Goal: Task Accomplishment & Management: Use online tool/utility

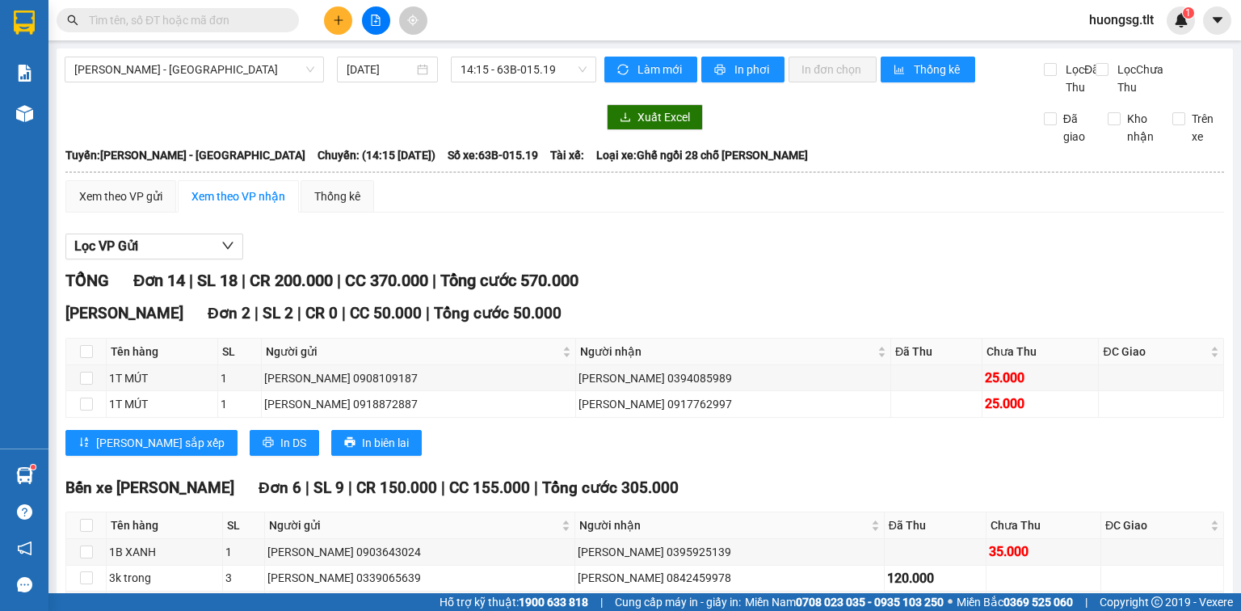
scroll to position [194, 0]
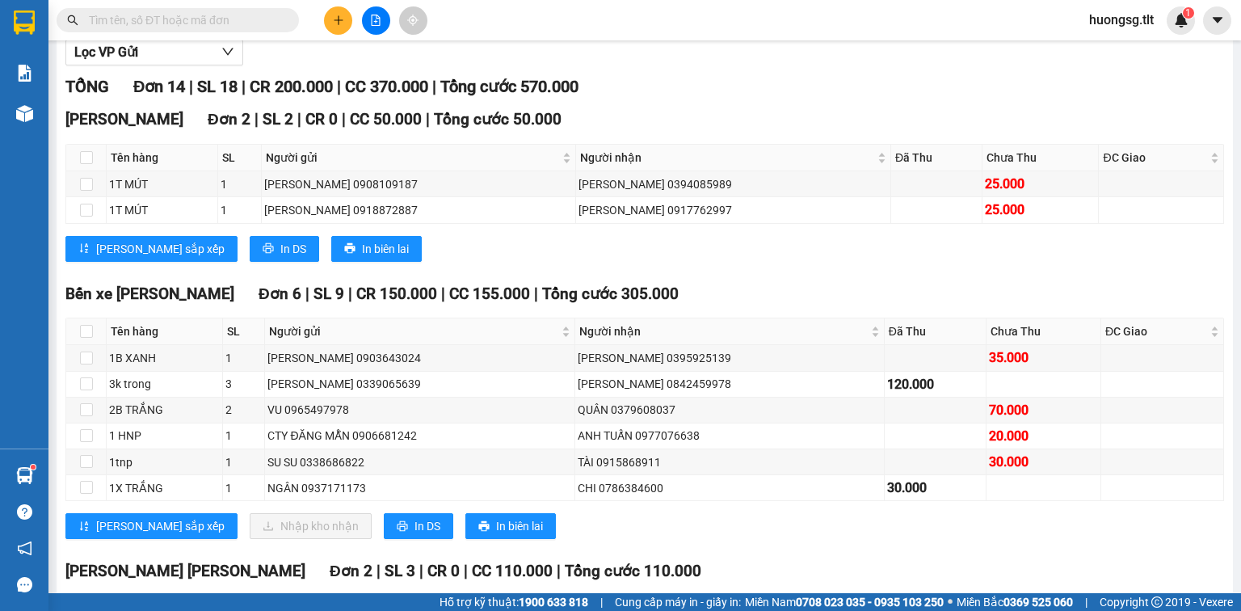
click at [163, 29] on span at bounding box center [178, 20] width 242 height 24
click at [165, 19] on input "E" at bounding box center [184, 20] width 191 height 18
type input "E"
type input "Ê"
drag, startPoint x: 133, startPoint y: 84, endPoint x: 32, endPoint y: 470, distance: 399.1
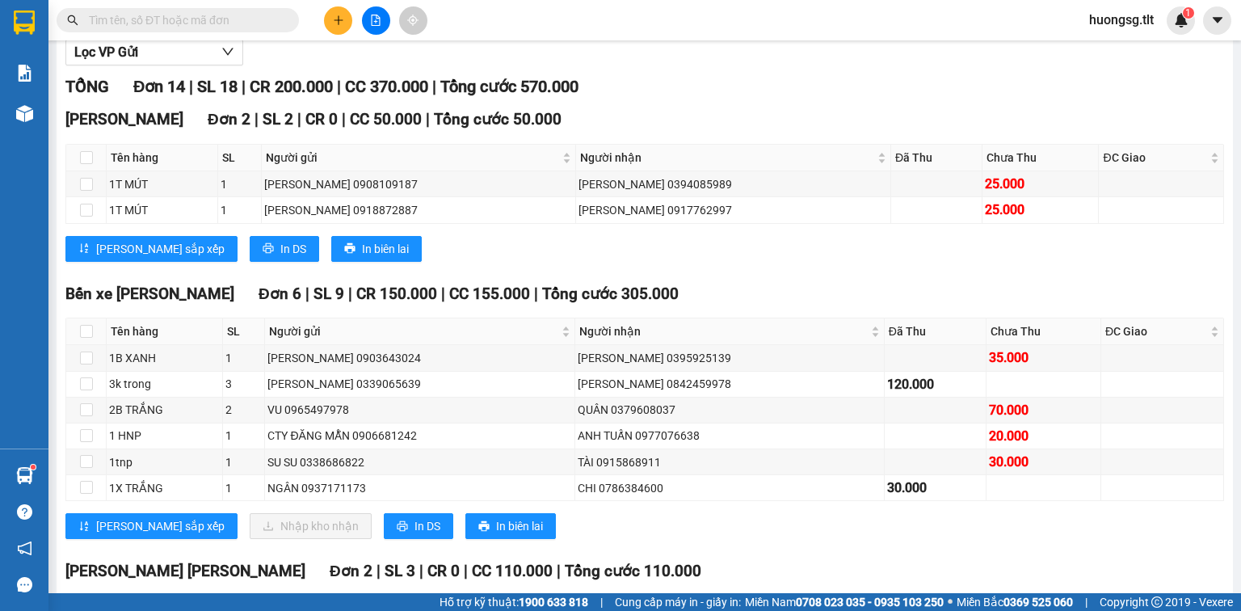
click at [32, 470] on img at bounding box center [24, 475] width 17 height 17
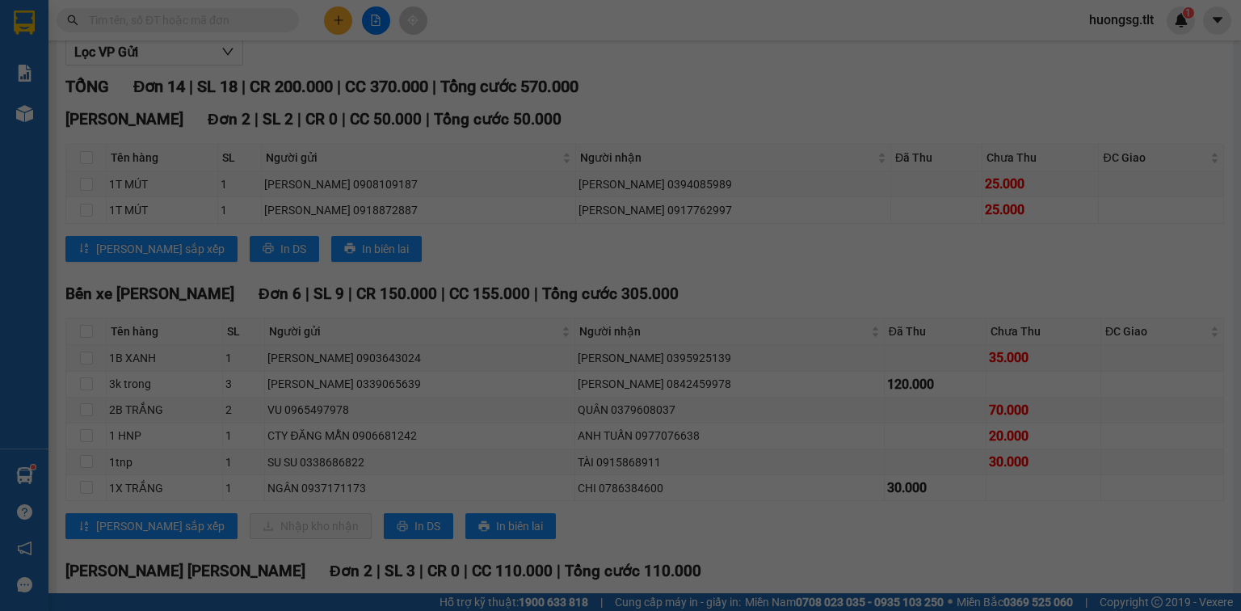
click at [32, 471] on div "Báo cáo Báo cáo dòng tiền (Nhân Viên) Doanh số tạo đơn theo VP gửi (nhân viên) …" at bounding box center [24, 305] width 48 height 611
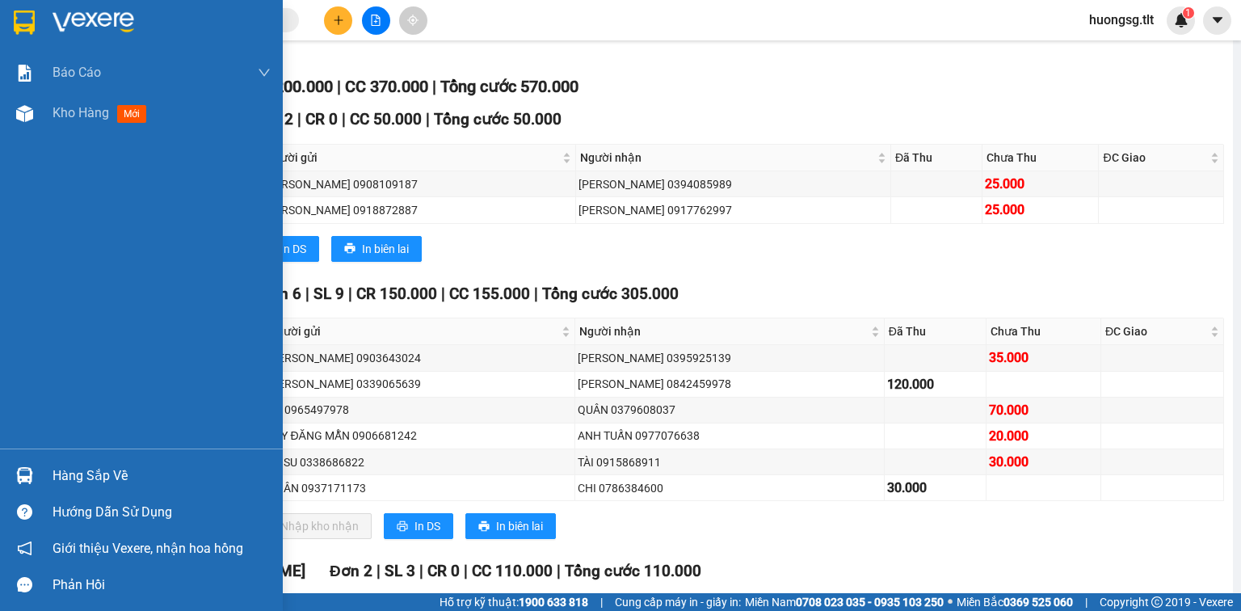
click at [51, 474] on div "Hàng sắp về" at bounding box center [141, 475] width 283 height 36
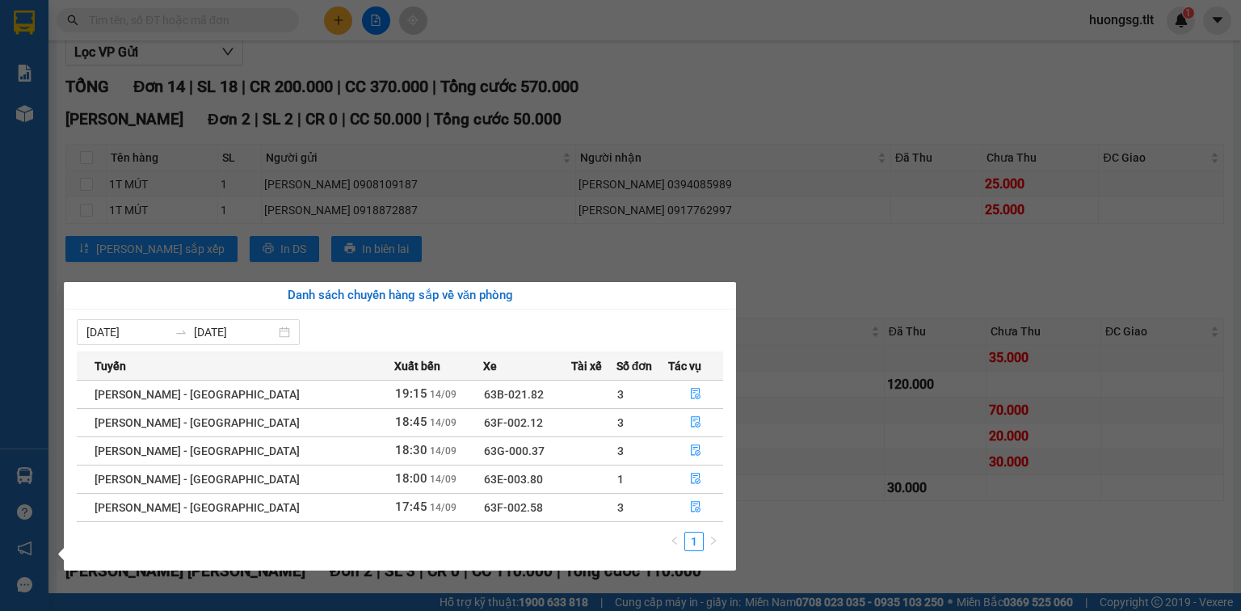
click at [686, 375] on th "Tác vụ" at bounding box center [695, 366] width 55 height 28
click at [699, 510] on button "button" at bounding box center [695, 508] width 53 height 26
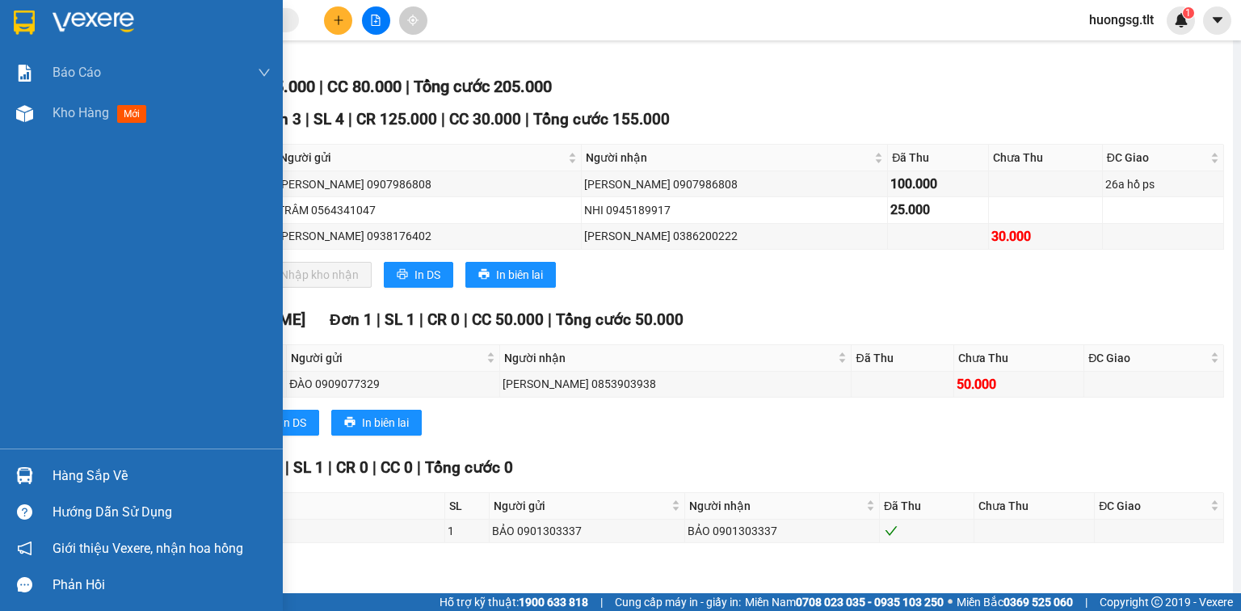
drag, startPoint x: 34, startPoint y: 474, endPoint x: 55, endPoint y: 475, distance: 21.1
click at [34, 474] on div at bounding box center [25, 476] width 28 height 28
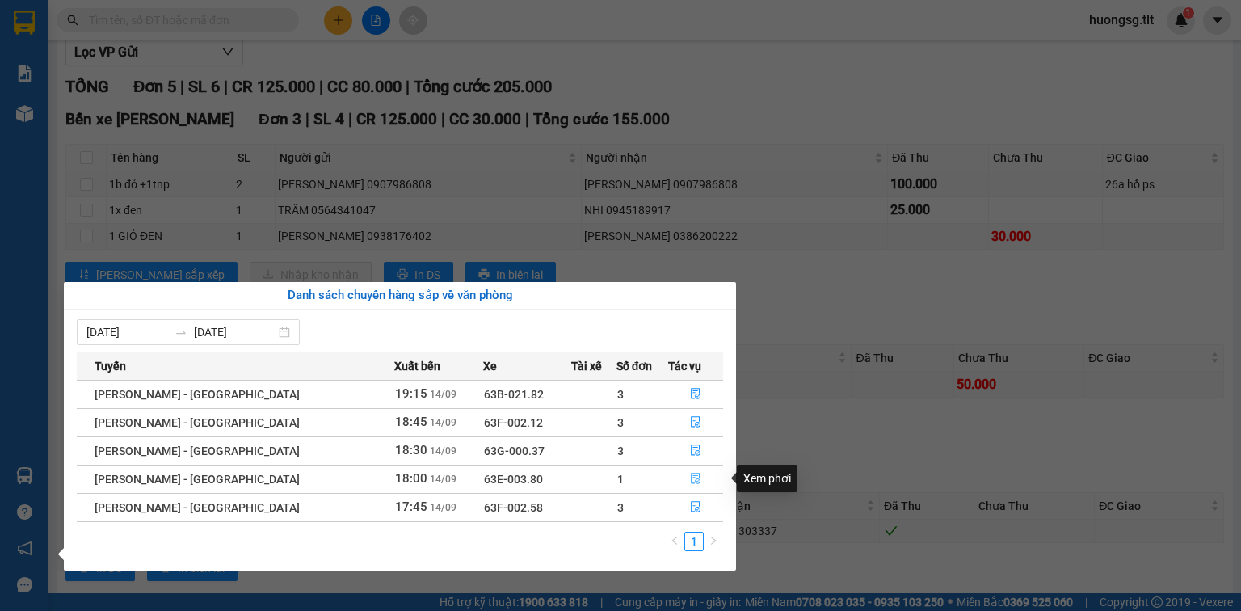
click at [705, 476] on button "button" at bounding box center [695, 479] width 53 height 26
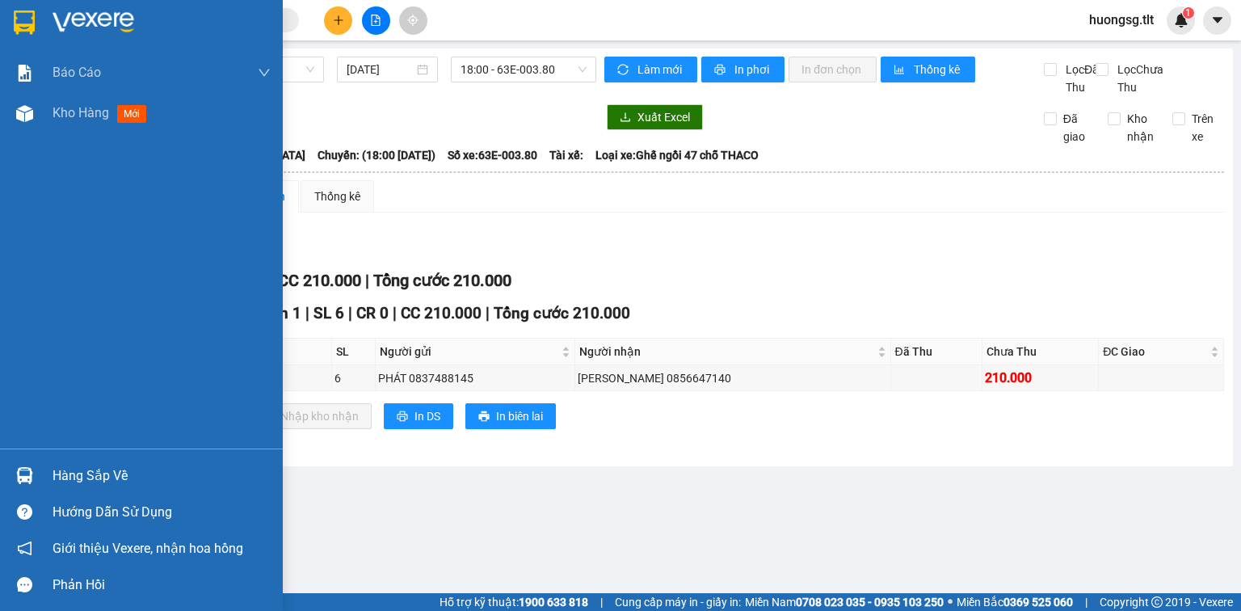
click at [19, 479] on img at bounding box center [24, 475] width 17 height 17
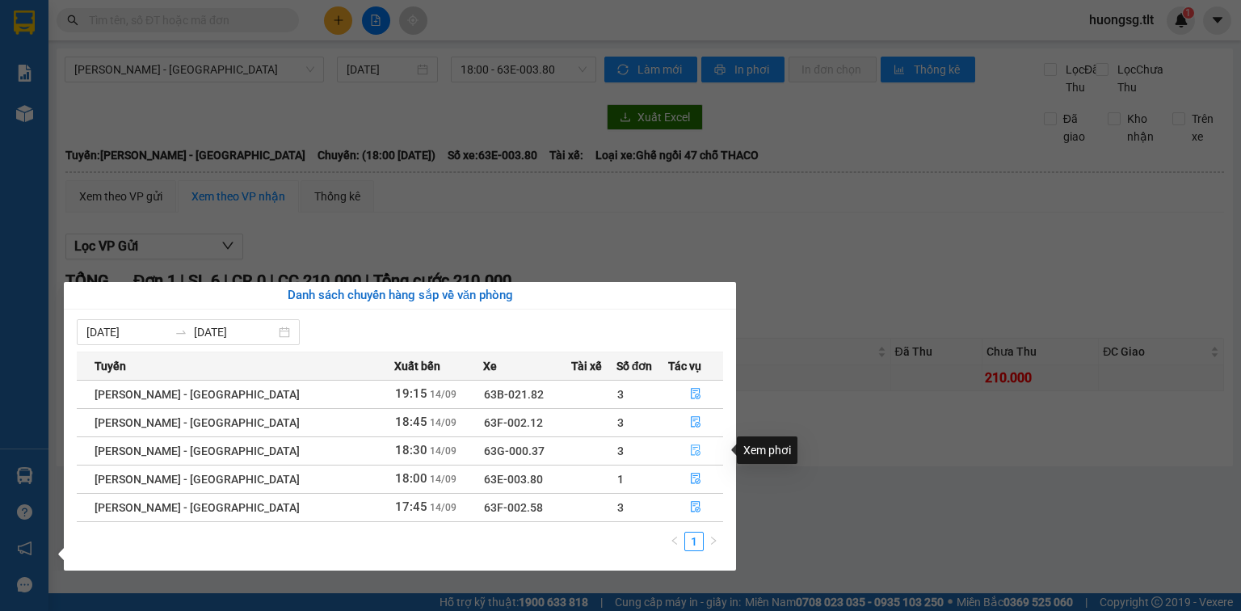
click at [690, 449] on icon "file-done" at bounding box center [695, 450] width 11 height 11
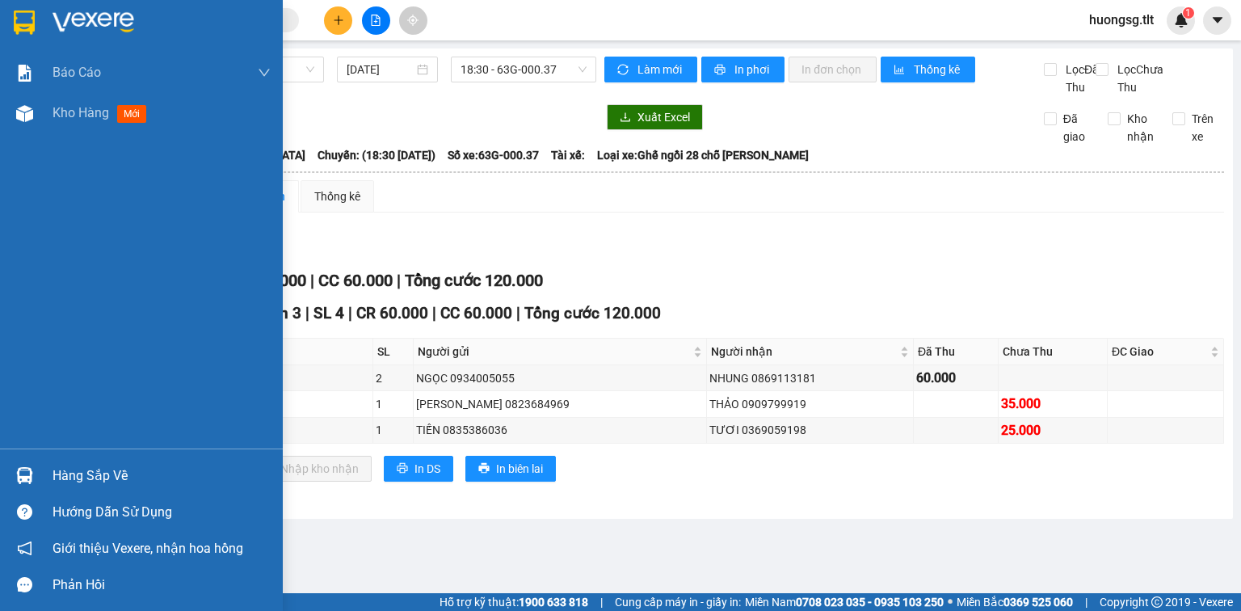
click at [40, 470] on div "Hàng sắp về" at bounding box center [141, 475] width 283 height 36
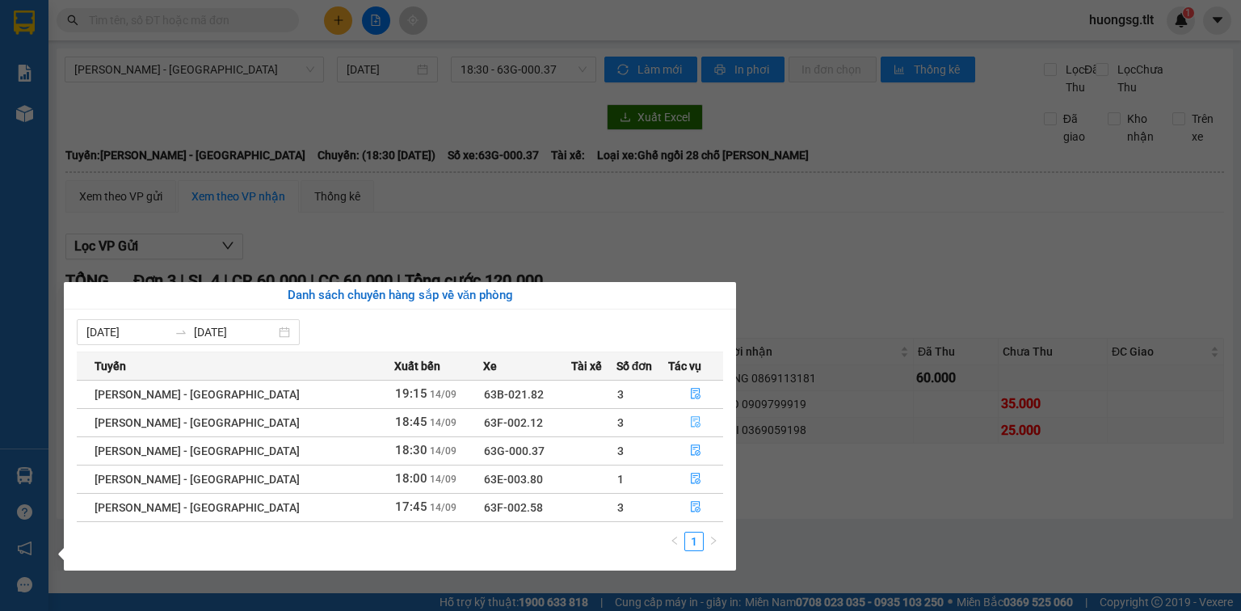
click at [686, 411] on button "button" at bounding box center [695, 423] width 53 height 26
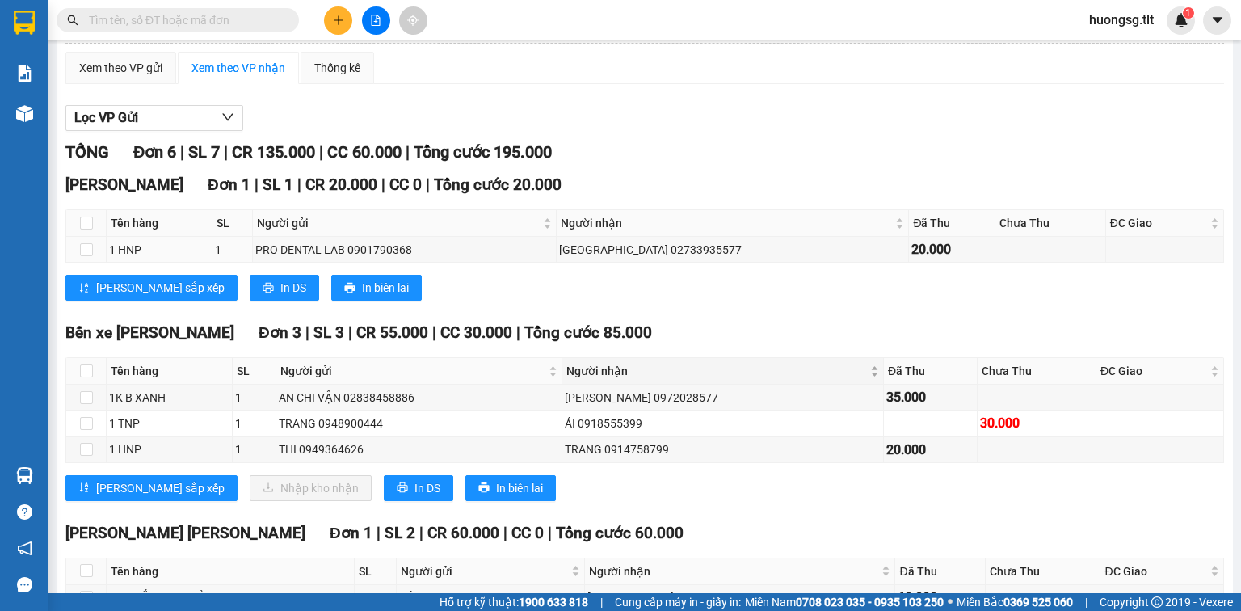
scroll to position [129, 0]
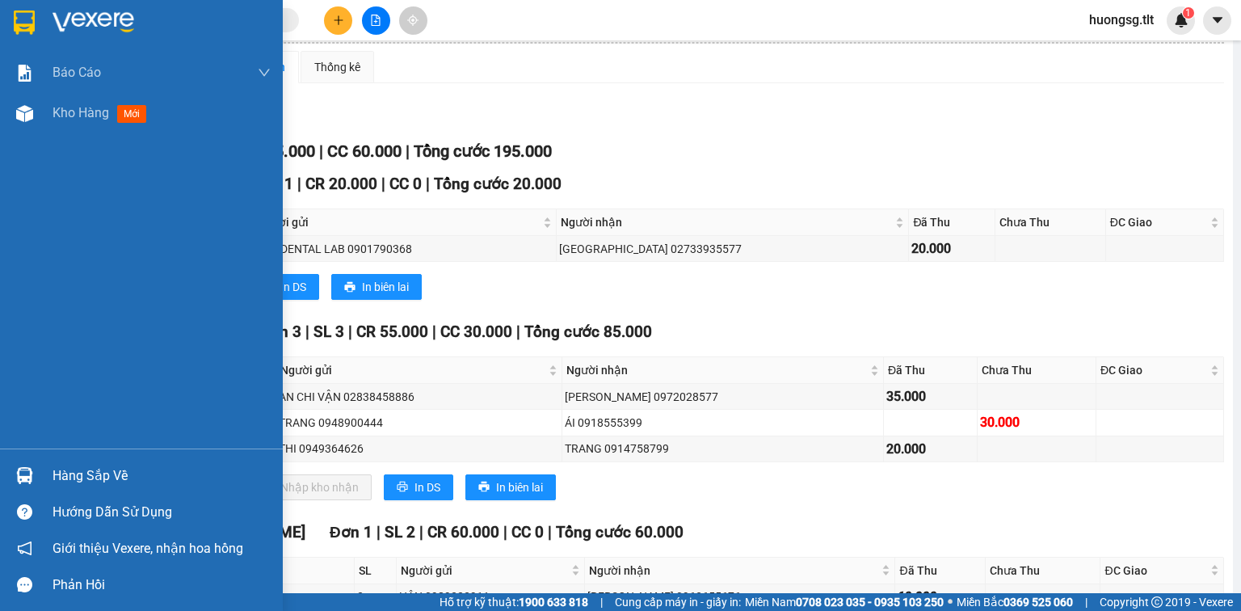
click at [38, 474] on div at bounding box center [25, 476] width 28 height 28
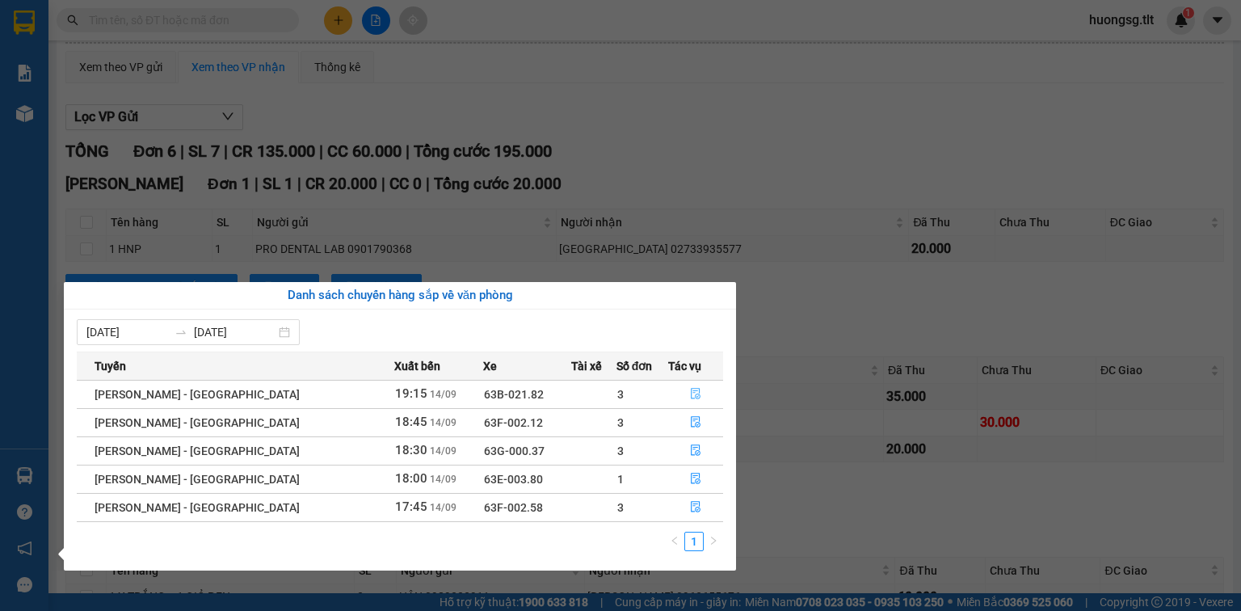
click at [677, 385] on button "button" at bounding box center [695, 394] width 53 height 26
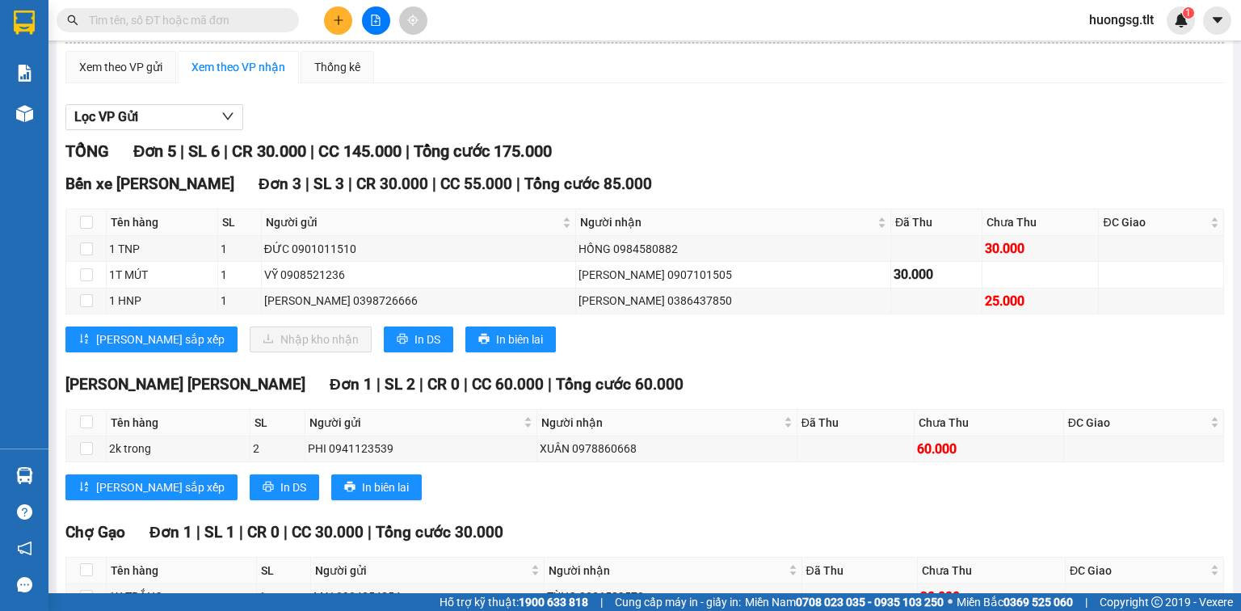
click at [231, 15] on input "text" at bounding box center [184, 20] width 191 height 18
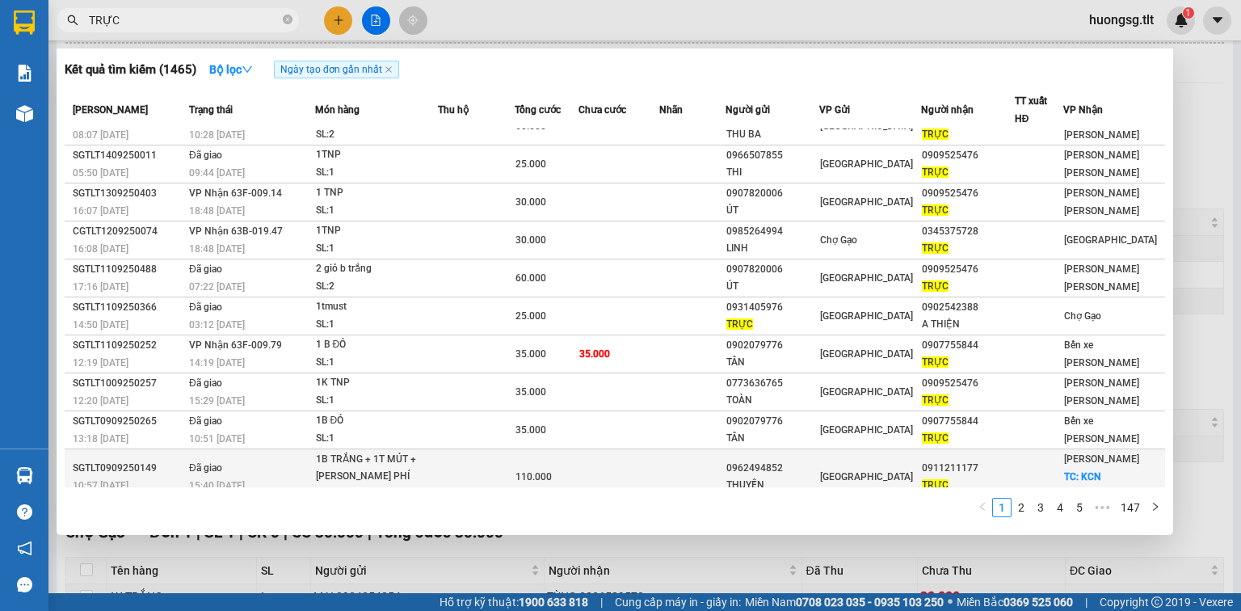
scroll to position [33, 0]
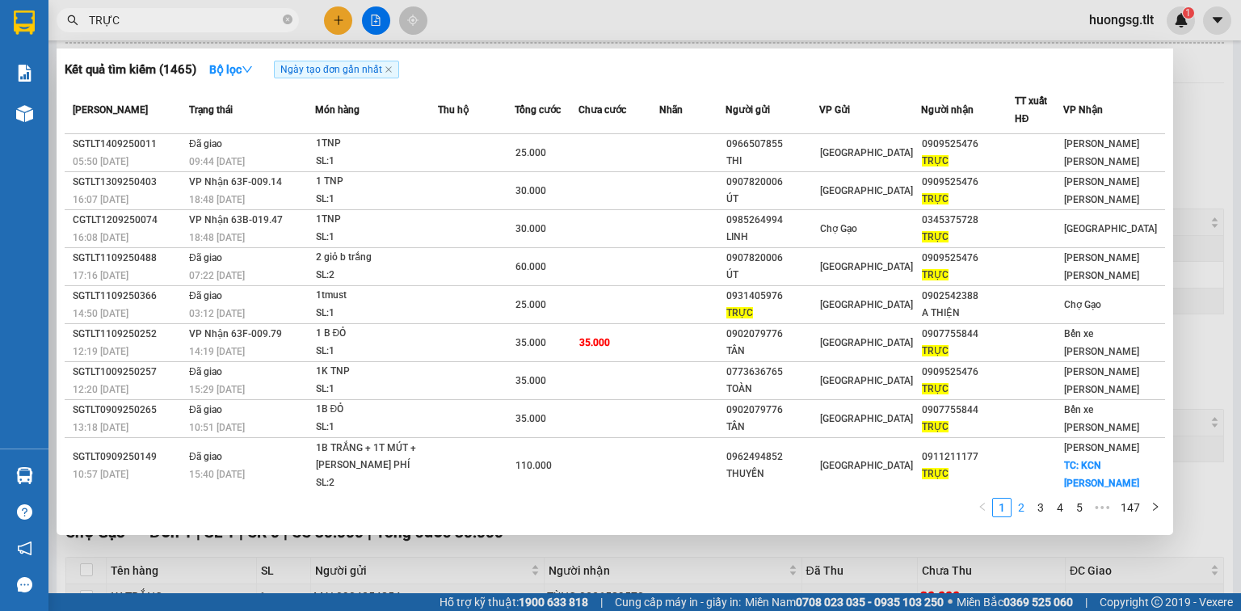
type input "TRỰC"
click at [1022, 508] on link "2" at bounding box center [1022, 508] width 18 height 18
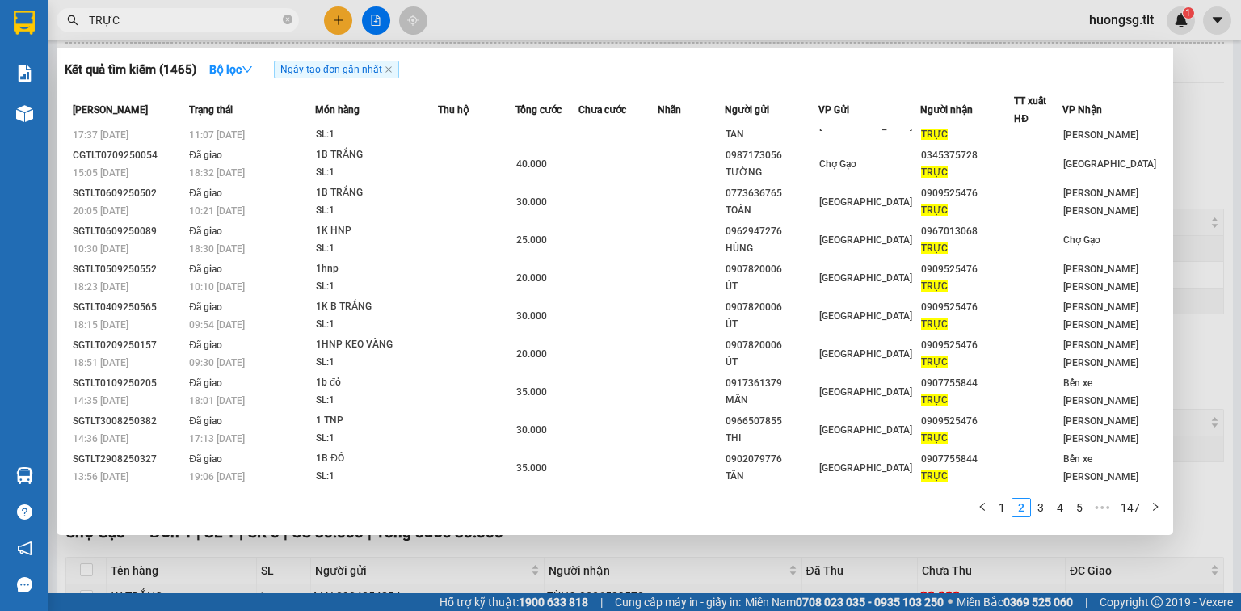
scroll to position [16, 0]
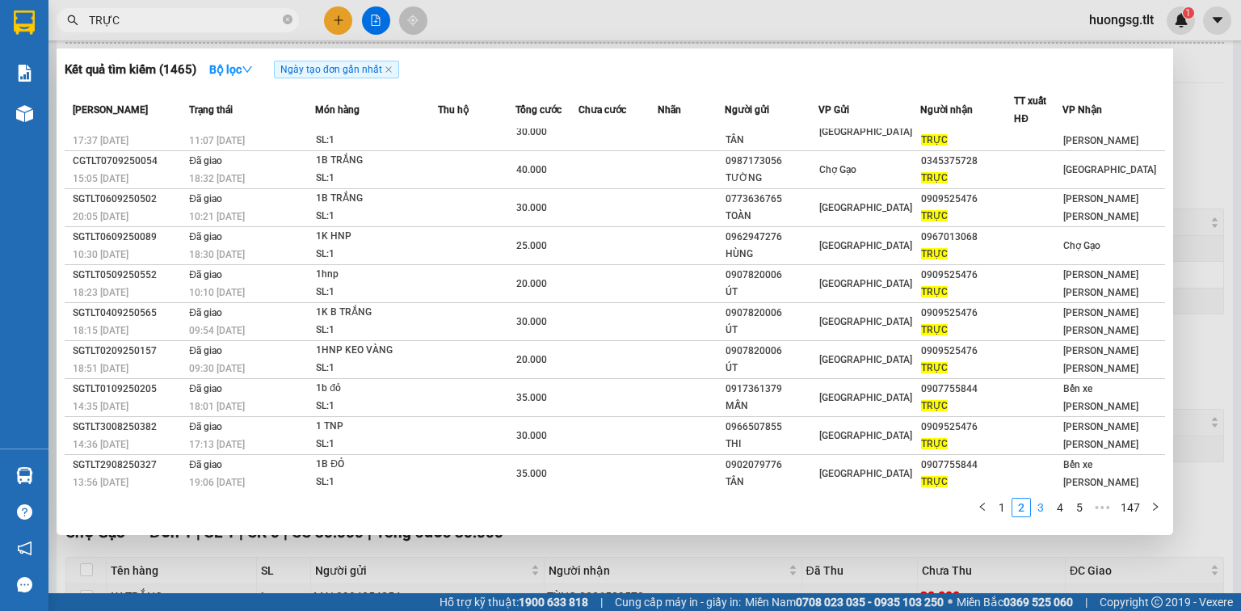
click at [1044, 508] on link "3" at bounding box center [1041, 508] width 18 height 18
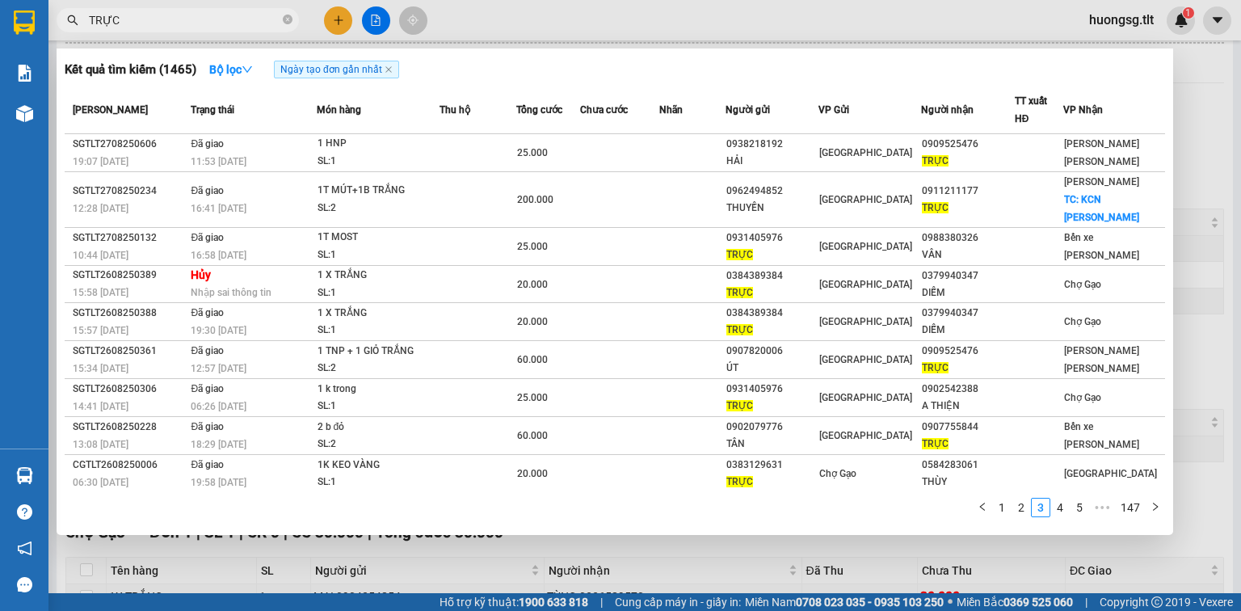
click at [1055, 510] on link "4" at bounding box center [1061, 508] width 18 height 18
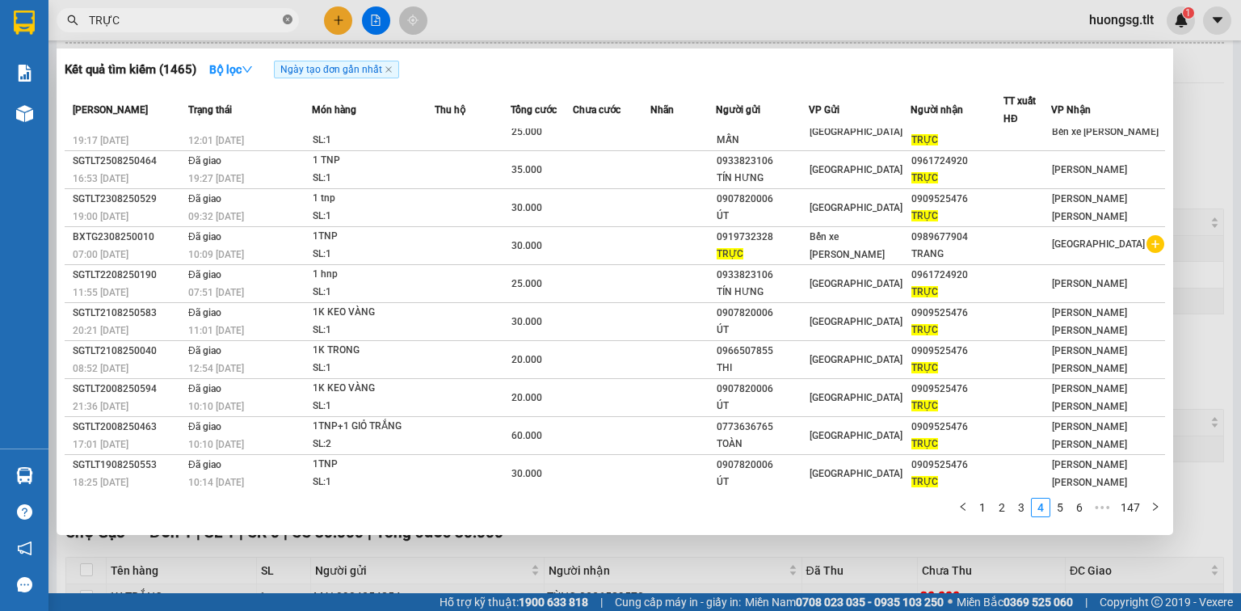
click at [285, 15] on icon "close-circle" at bounding box center [288, 20] width 10 height 10
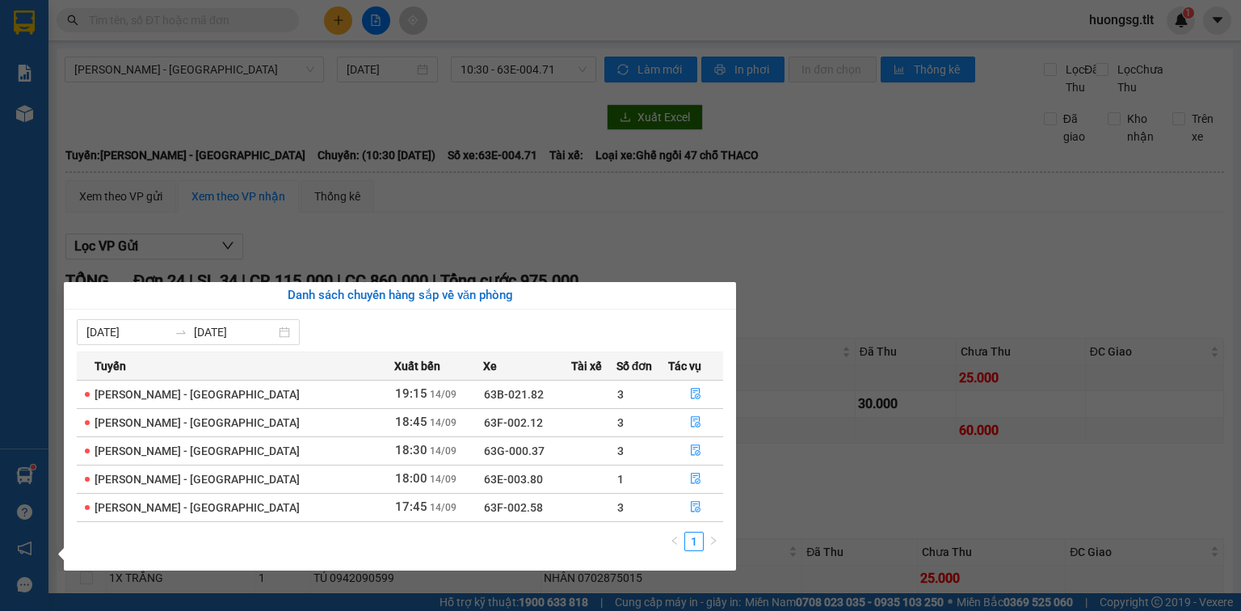
scroll to position [154, 0]
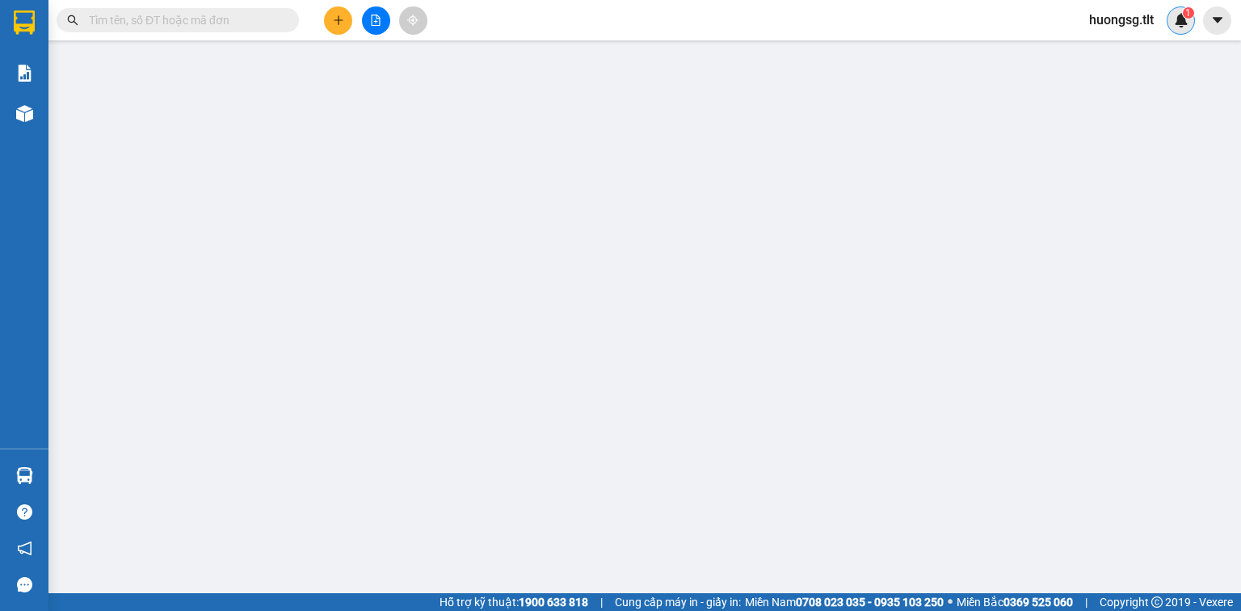
click at [1190, 20] on div "1" at bounding box center [1181, 20] width 28 height 28
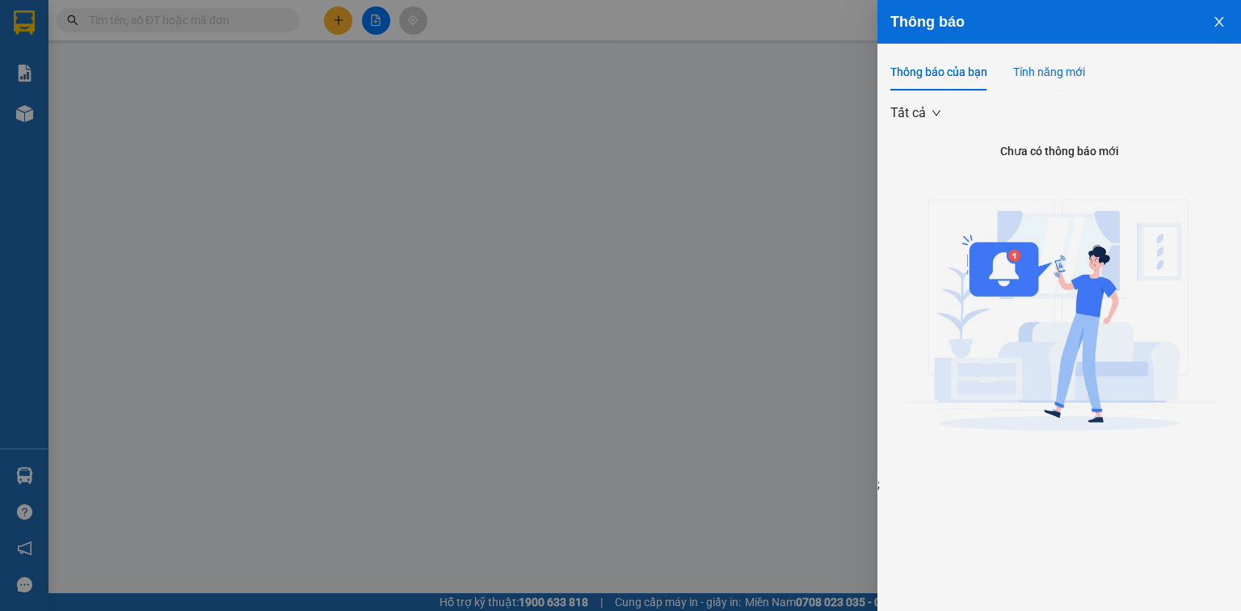
click at [1014, 67] on div "Tính năng mới" at bounding box center [1050, 72] width 72 height 18
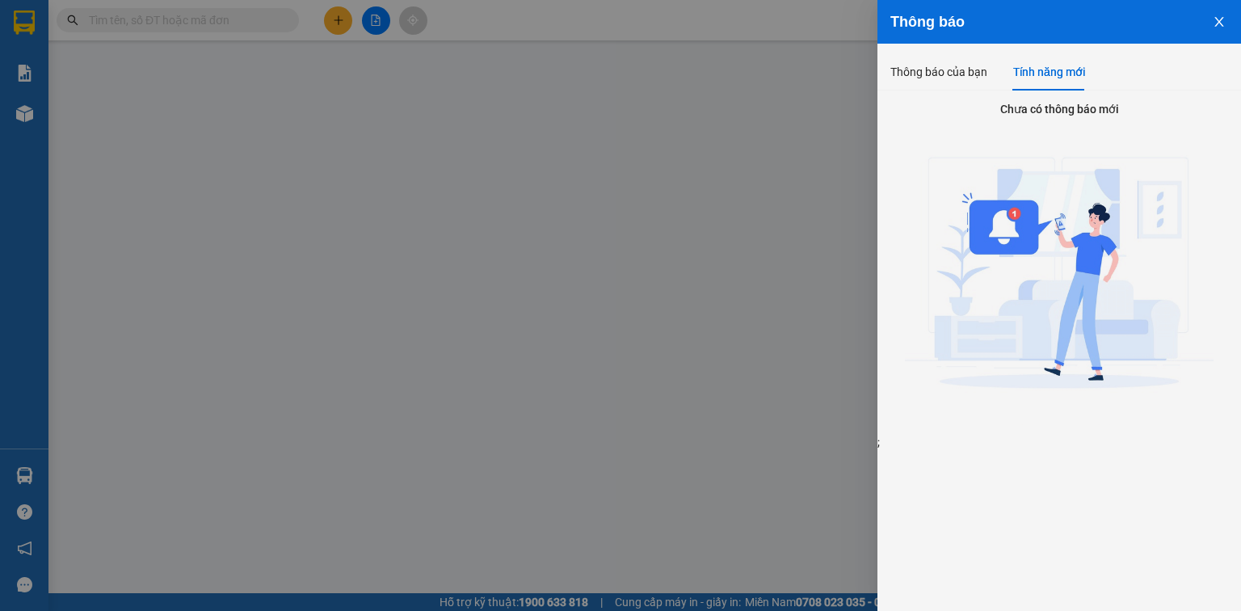
drag, startPoint x: 812, startPoint y: 42, endPoint x: 698, endPoint y: 22, distance: 115.7
click at [812, 42] on div at bounding box center [620, 305] width 1241 height 611
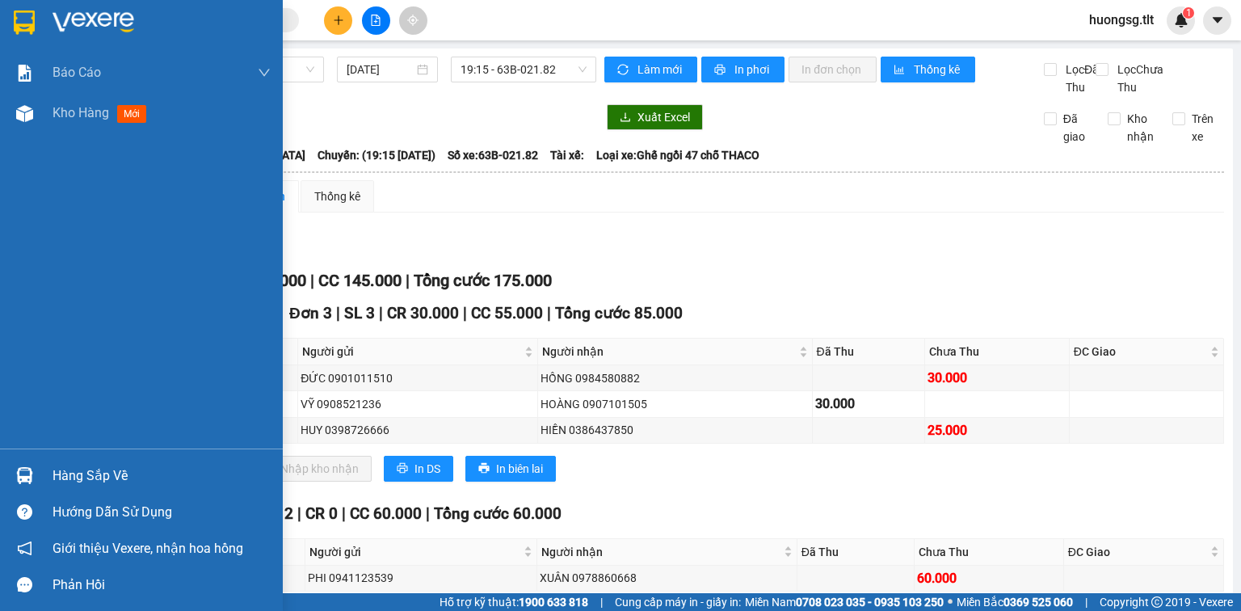
click at [3, 467] on div "Hàng sắp về" at bounding box center [141, 475] width 283 height 36
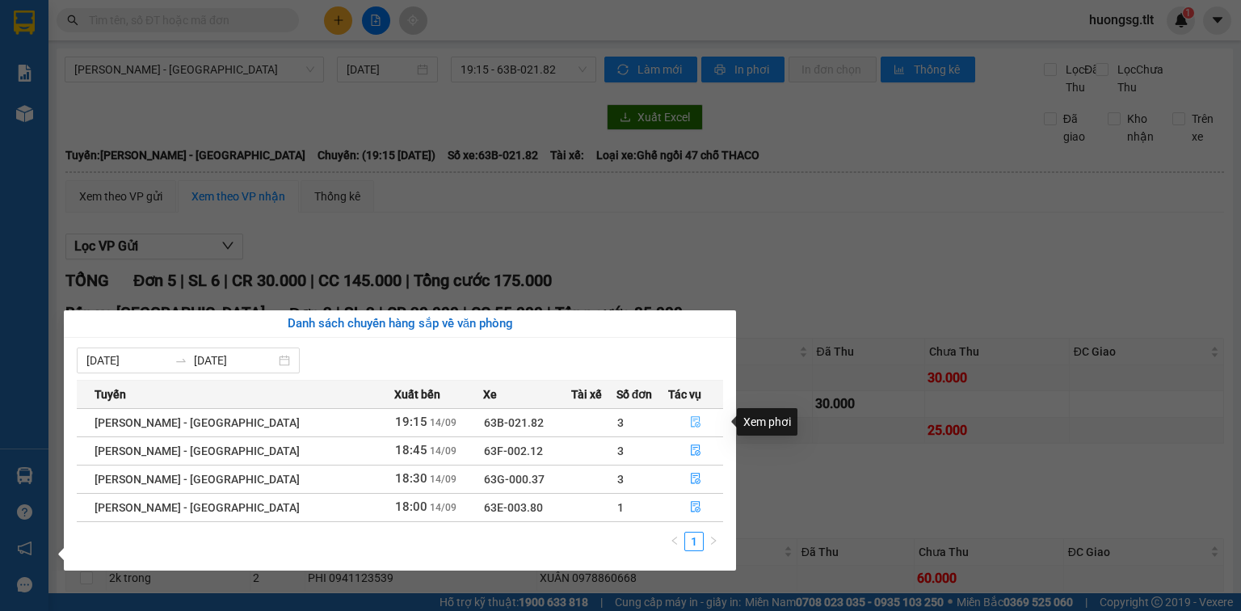
click at [695, 418] on button "button" at bounding box center [695, 423] width 53 height 26
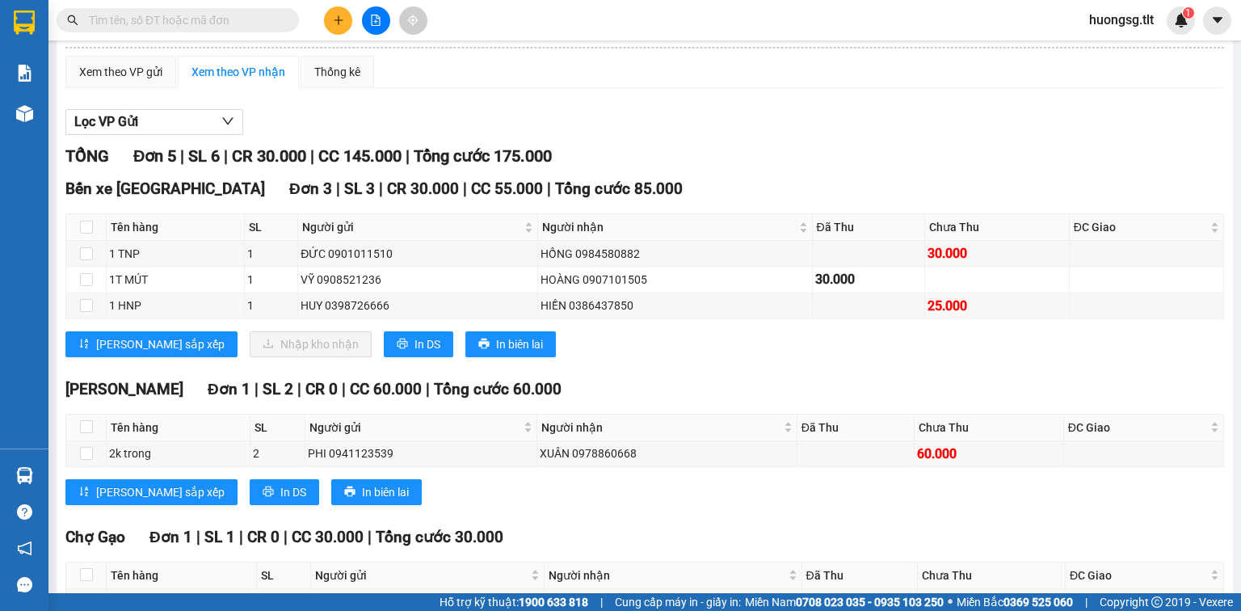
scroll to position [129, 0]
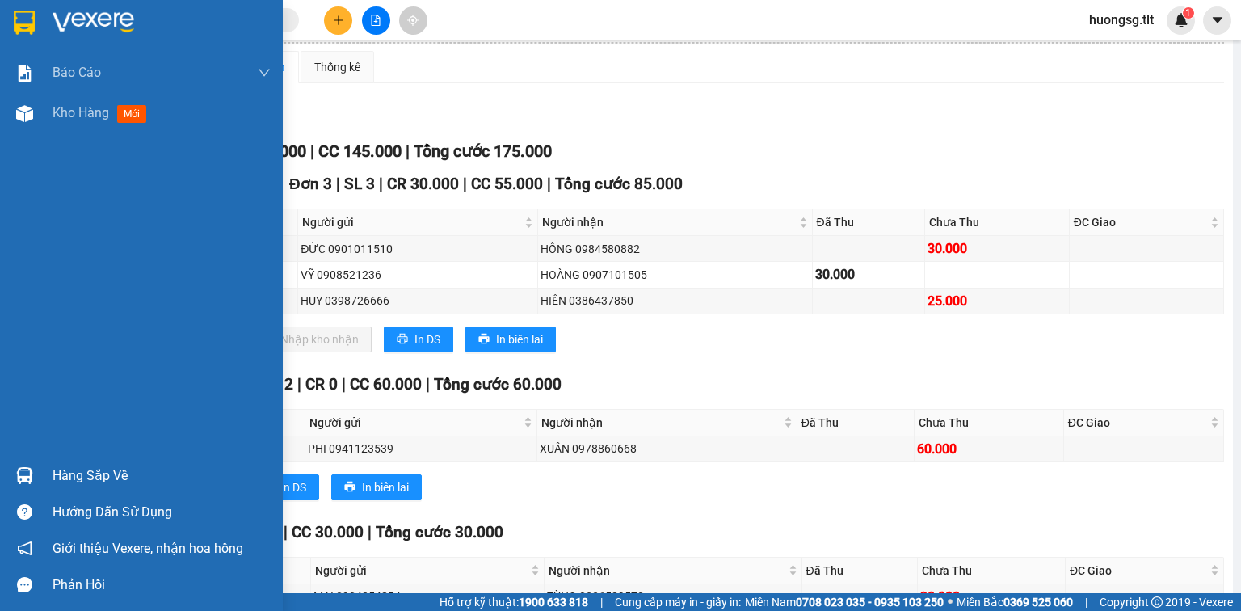
drag, startPoint x: 7, startPoint y: 473, endPoint x: 18, endPoint y: 471, distance: 10.6
click at [7, 474] on div "Hàng sắp về" at bounding box center [141, 475] width 283 height 36
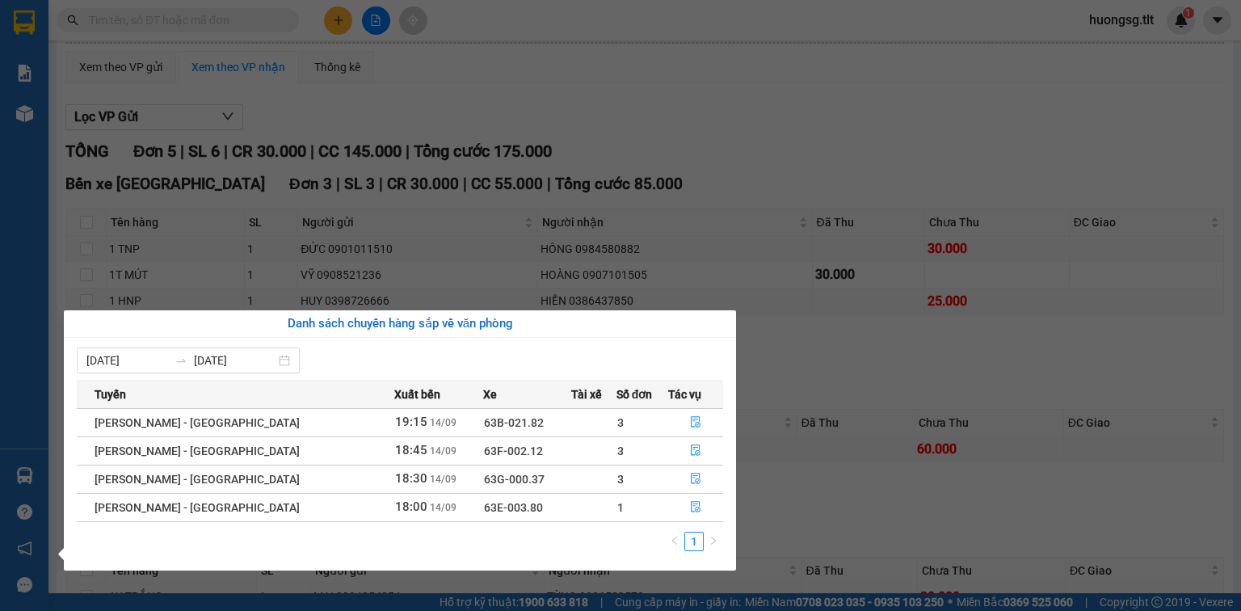
click at [650, 427] on td "3" at bounding box center [643, 422] width 53 height 28
click at [669, 444] on button "button" at bounding box center [695, 451] width 53 height 26
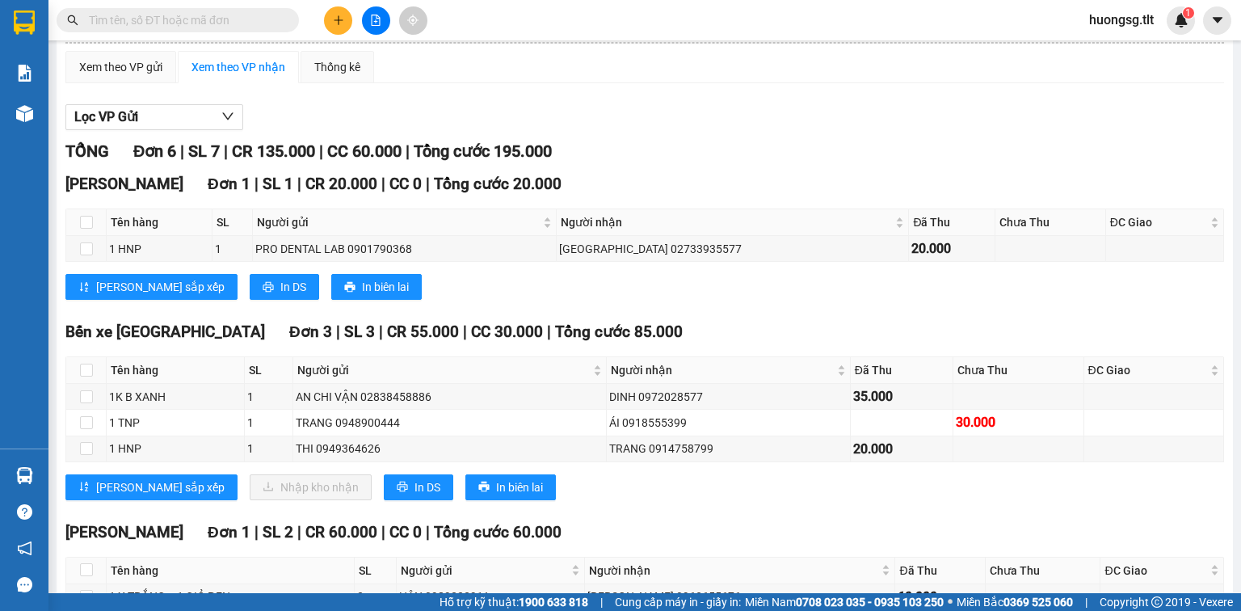
click at [174, 24] on input "text" at bounding box center [184, 20] width 191 height 18
click at [171, 23] on input "text" at bounding box center [184, 20] width 191 height 18
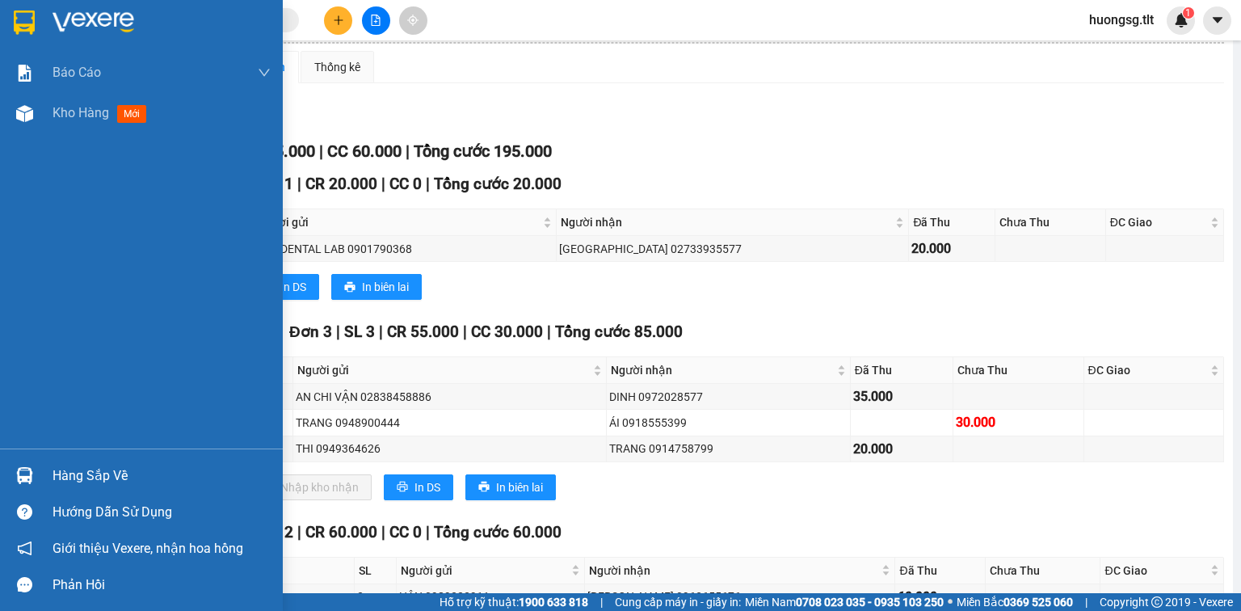
click at [27, 449] on div "Hàng sắp về Hướng dẫn sử dụng Giới thiệu Vexere, nhận hoa hồng Phản hồi" at bounding box center [141, 526] width 283 height 154
click at [11, 488] on div at bounding box center [25, 476] width 28 height 28
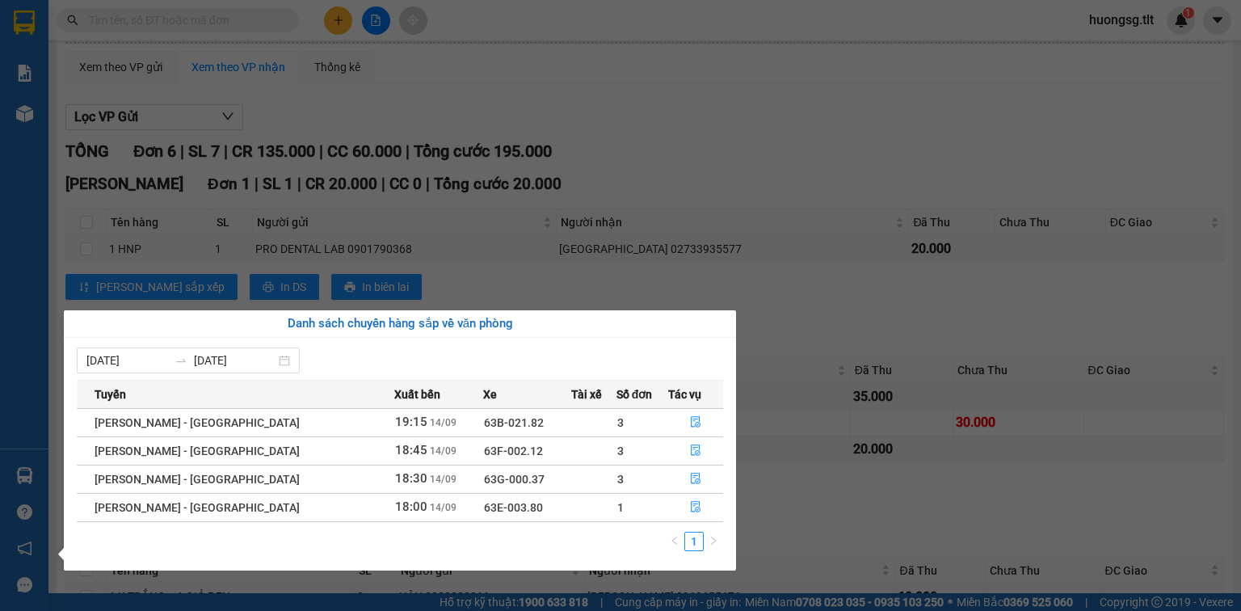
click at [561, 188] on section "Kết quả tìm kiếm ( 0 ) Bộ lọc Ngày tạo đơn gần nhất No Data huongsg.tlt 1 Báo c…" at bounding box center [620, 305] width 1241 height 611
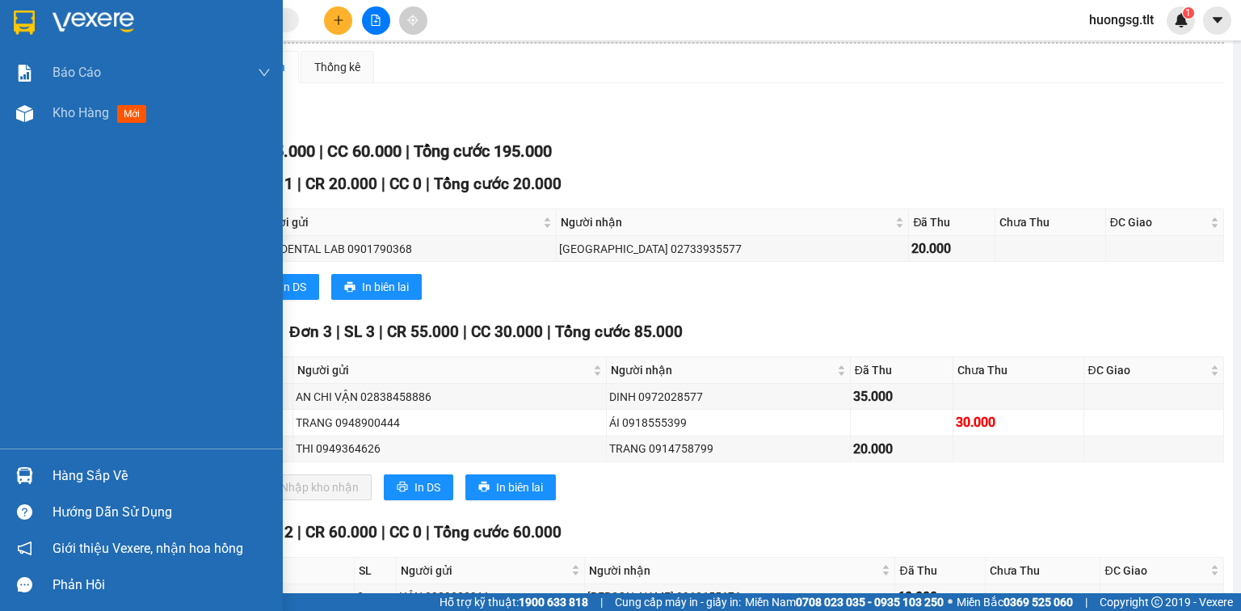
click at [16, 459] on div "Hàng sắp về" at bounding box center [141, 475] width 283 height 36
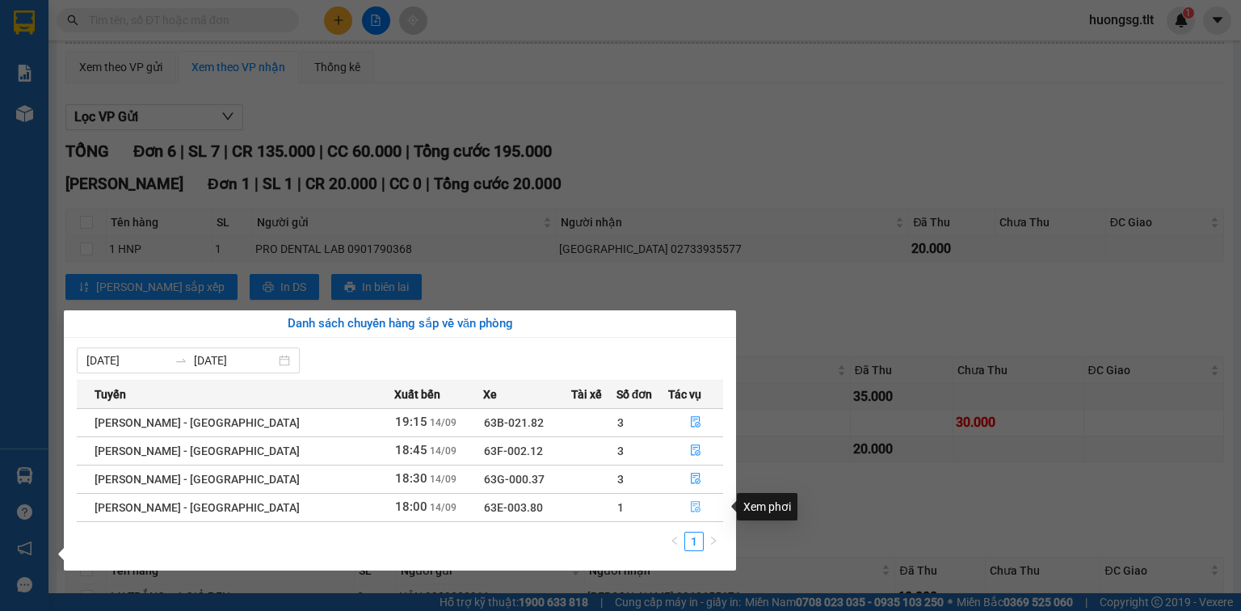
click at [702, 510] on button "button" at bounding box center [695, 508] width 53 height 26
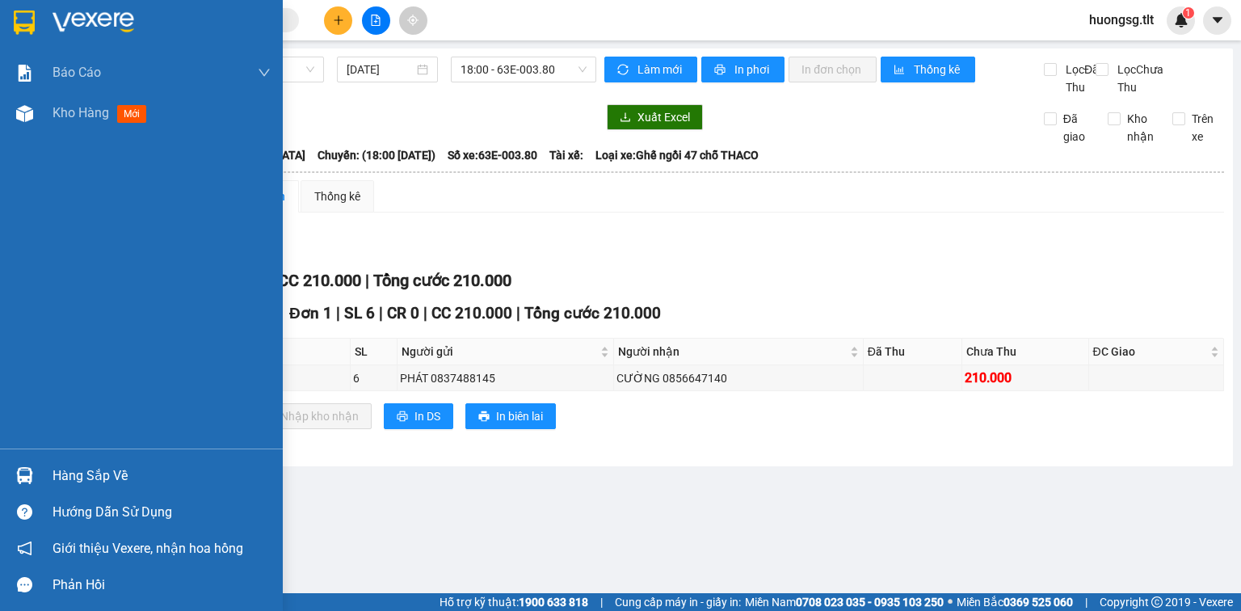
drag, startPoint x: 16, startPoint y: 451, endPoint x: 23, endPoint y: 476, distance: 25.9
click at [16, 451] on div "Hàng sắp về Hướng dẫn sử dụng Giới thiệu Vexere, nhận hoa hồng Phản hồi" at bounding box center [141, 526] width 283 height 154
click at [35, 470] on div at bounding box center [25, 476] width 28 height 28
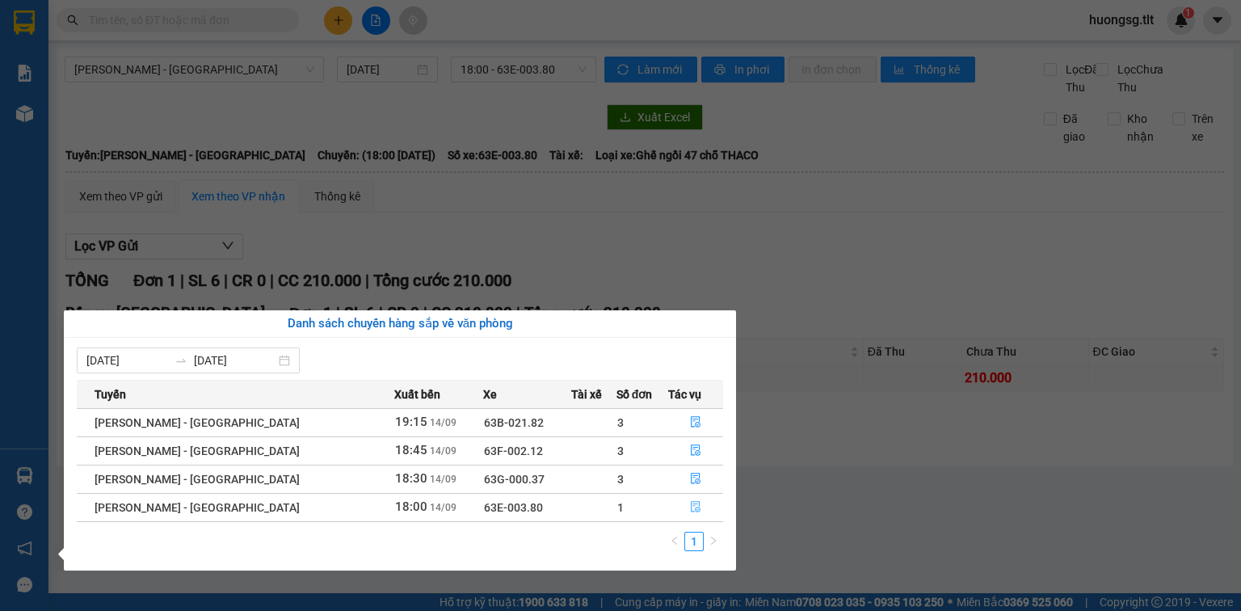
click at [690, 508] on icon "file-done" at bounding box center [695, 506] width 11 height 11
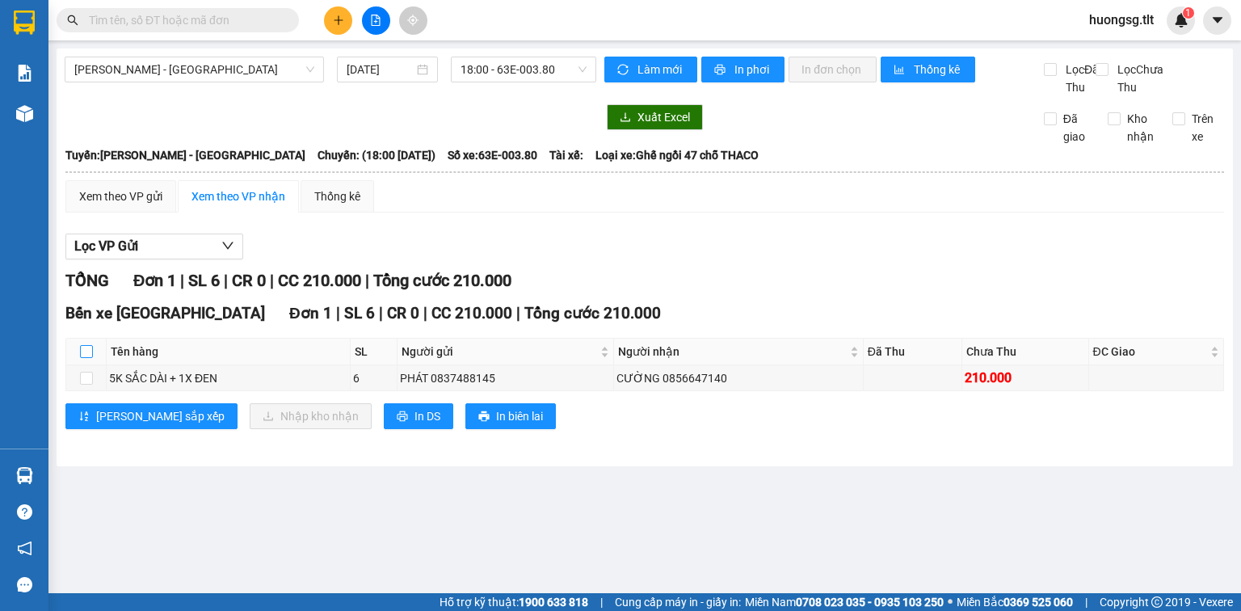
click at [88, 358] on input "checkbox" at bounding box center [86, 351] width 13 height 13
checkbox input "true"
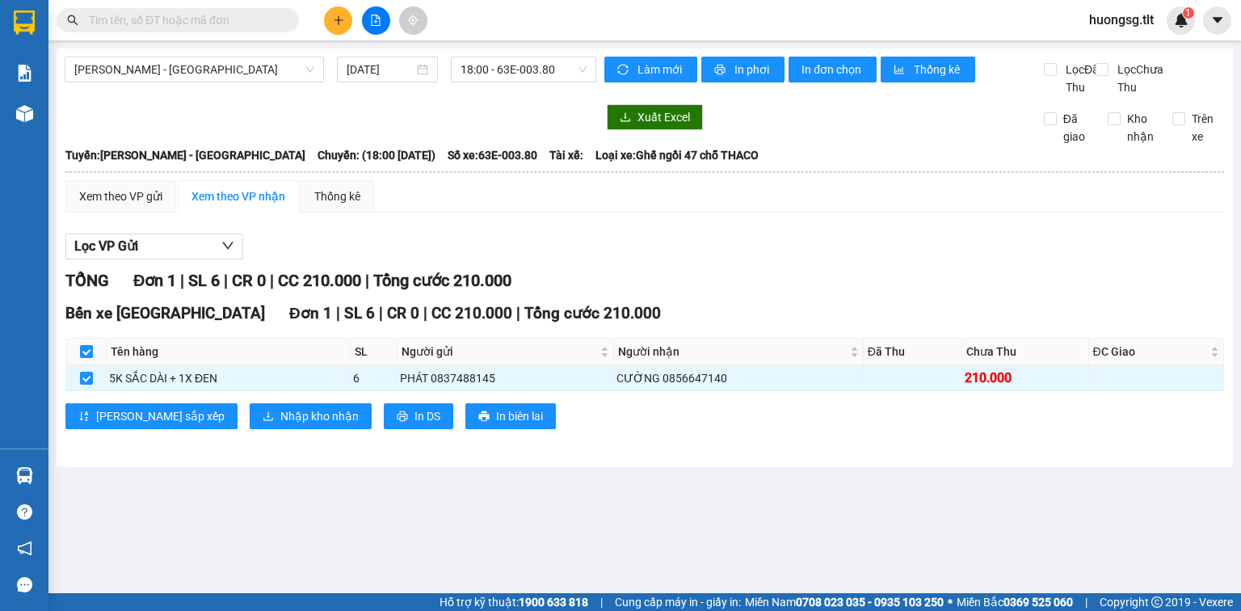
click at [198, 415] on div "Bến xe Tiền Giang Đơn 1 | SL 6 | CR 0 | CC 210.000 | Tổng cước 210.000 Tên hàng…" at bounding box center [644, 371] width 1159 height 140
click at [280, 425] on span "Nhập kho nhận" at bounding box center [319, 416] width 78 height 18
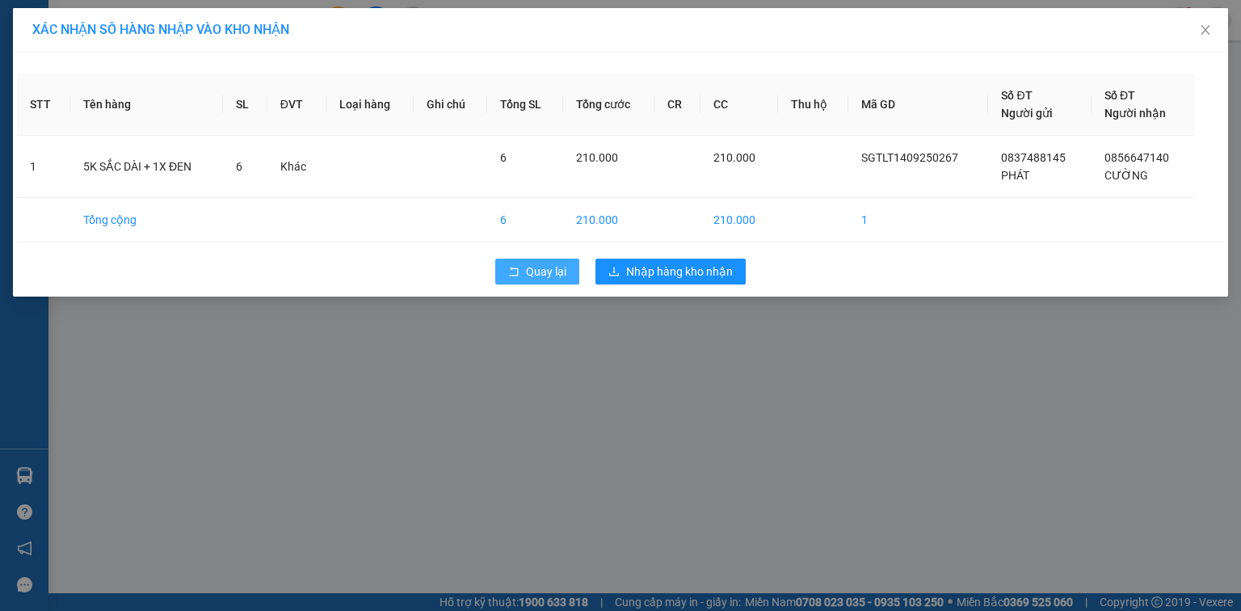
click at [549, 268] on span "Quay lại" at bounding box center [546, 272] width 40 height 18
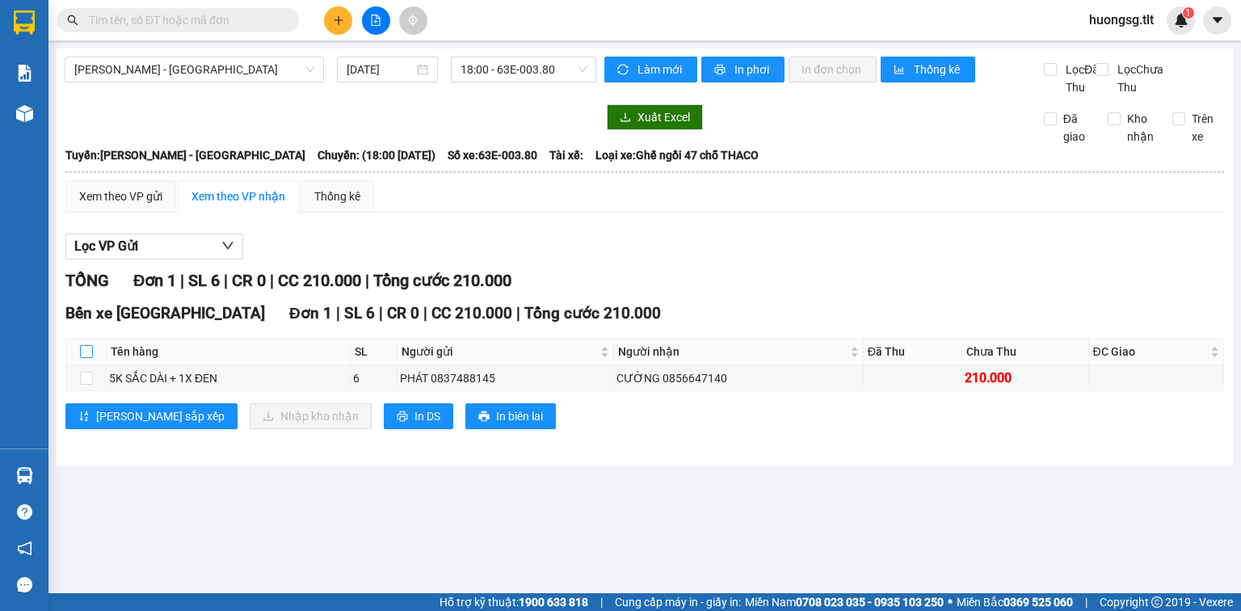
click at [87, 358] on input "checkbox" at bounding box center [86, 351] width 13 height 13
checkbox input "true"
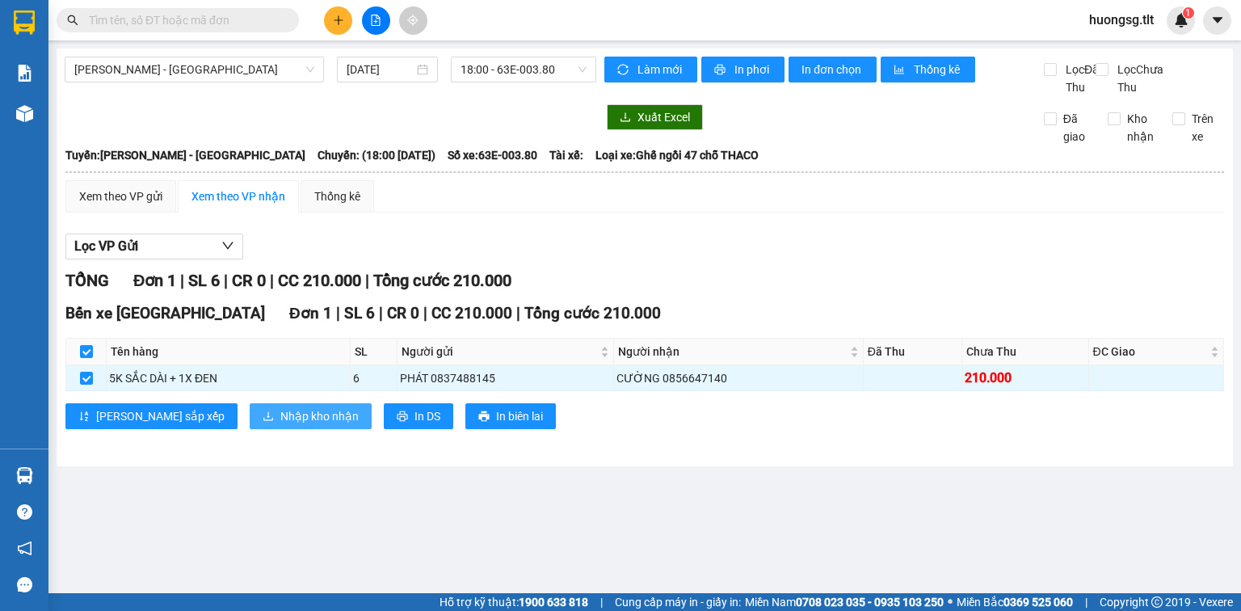
click at [280, 425] on span "Nhập kho nhận" at bounding box center [319, 416] width 78 height 18
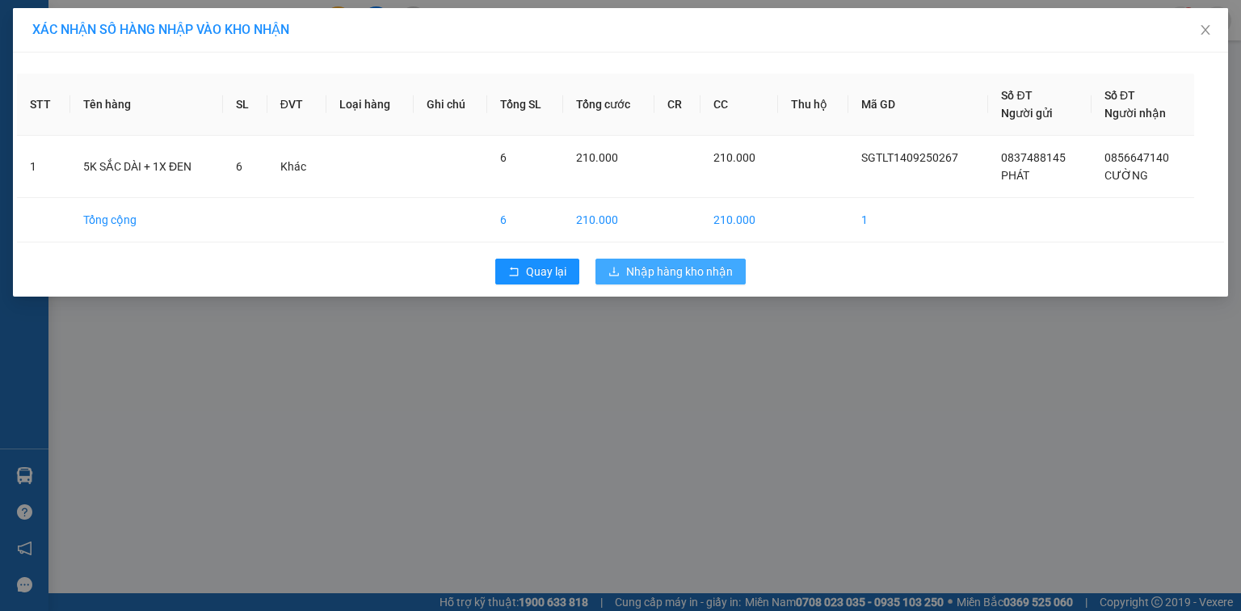
click at [654, 263] on span "Nhập hàng kho nhận" at bounding box center [679, 272] width 107 height 18
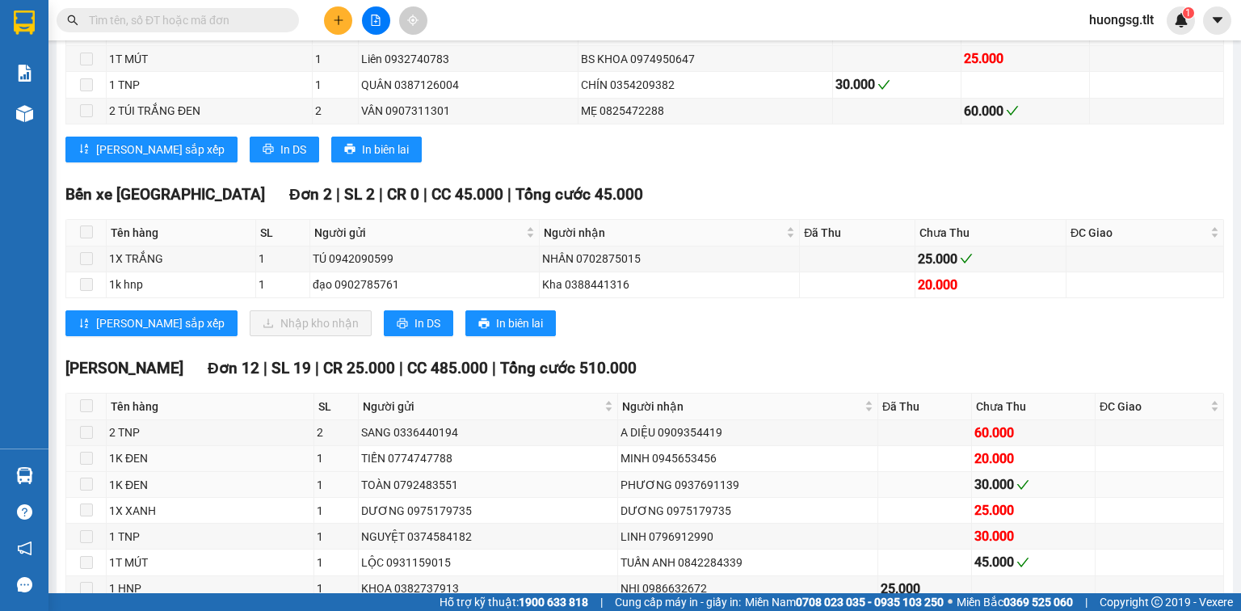
scroll to position [323, 0]
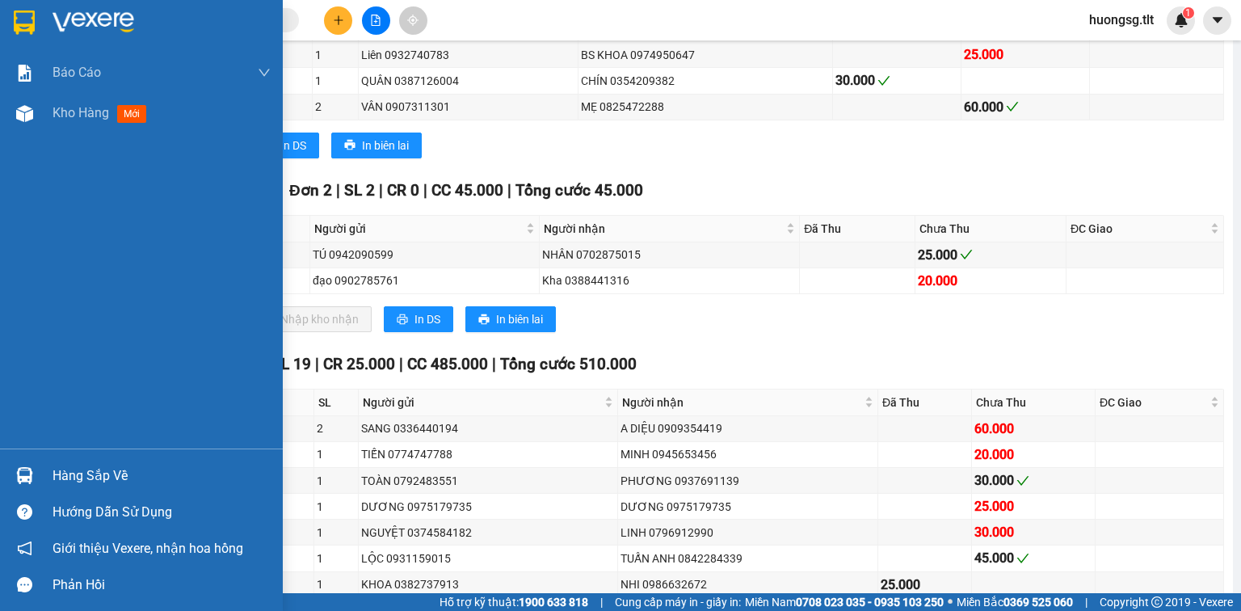
drag, startPoint x: 41, startPoint y: 473, endPoint x: 100, endPoint y: 491, distance: 61.9
click at [42, 473] on div "Hàng sắp về" at bounding box center [141, 475] width 283 height 36
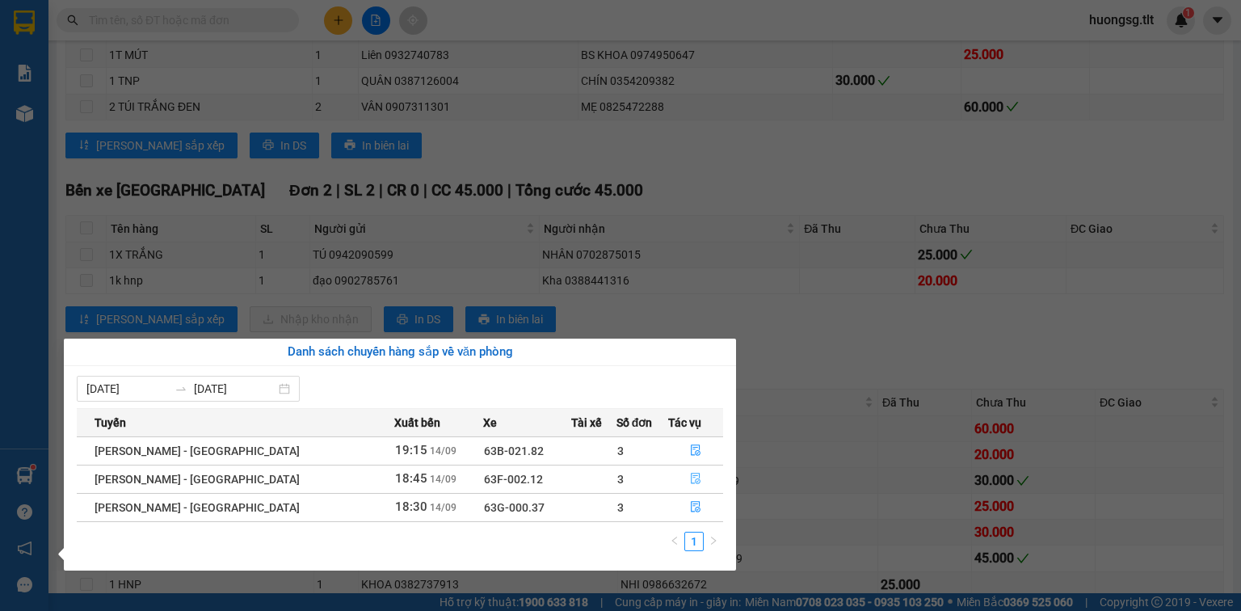
click at [708, 469] on button "button" at bounding box center [695, 479] width 53 height 26
